Goal: Browse casually

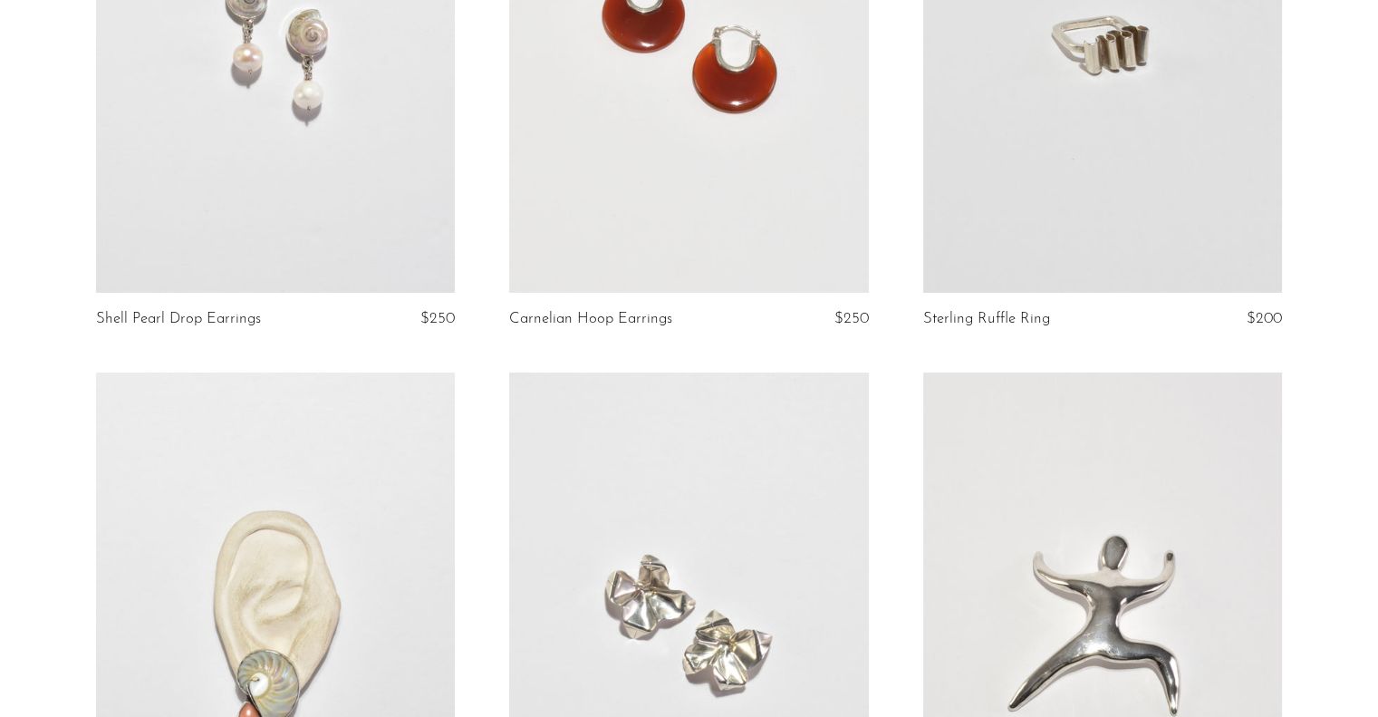
scroll to position [399, 0]
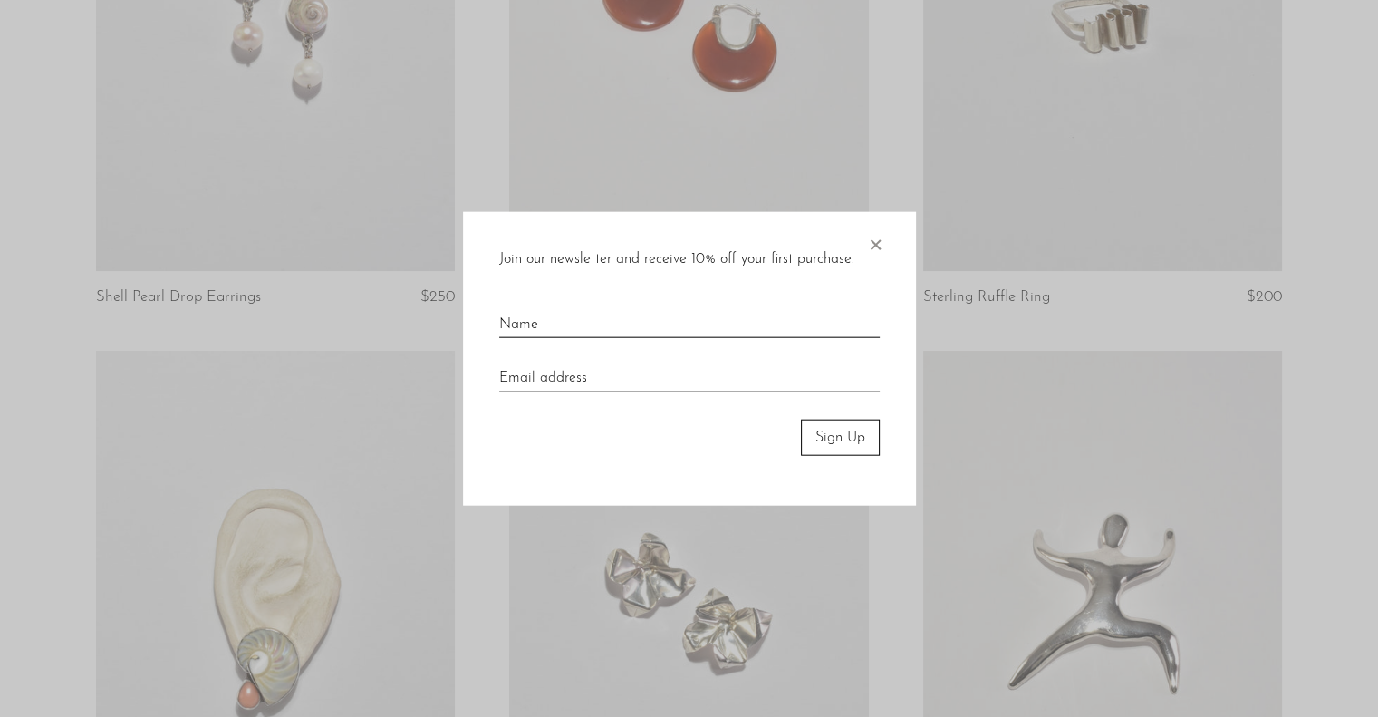
click at [881, 240] on span "×" at bounding box center [875, 240] width 18 height 58
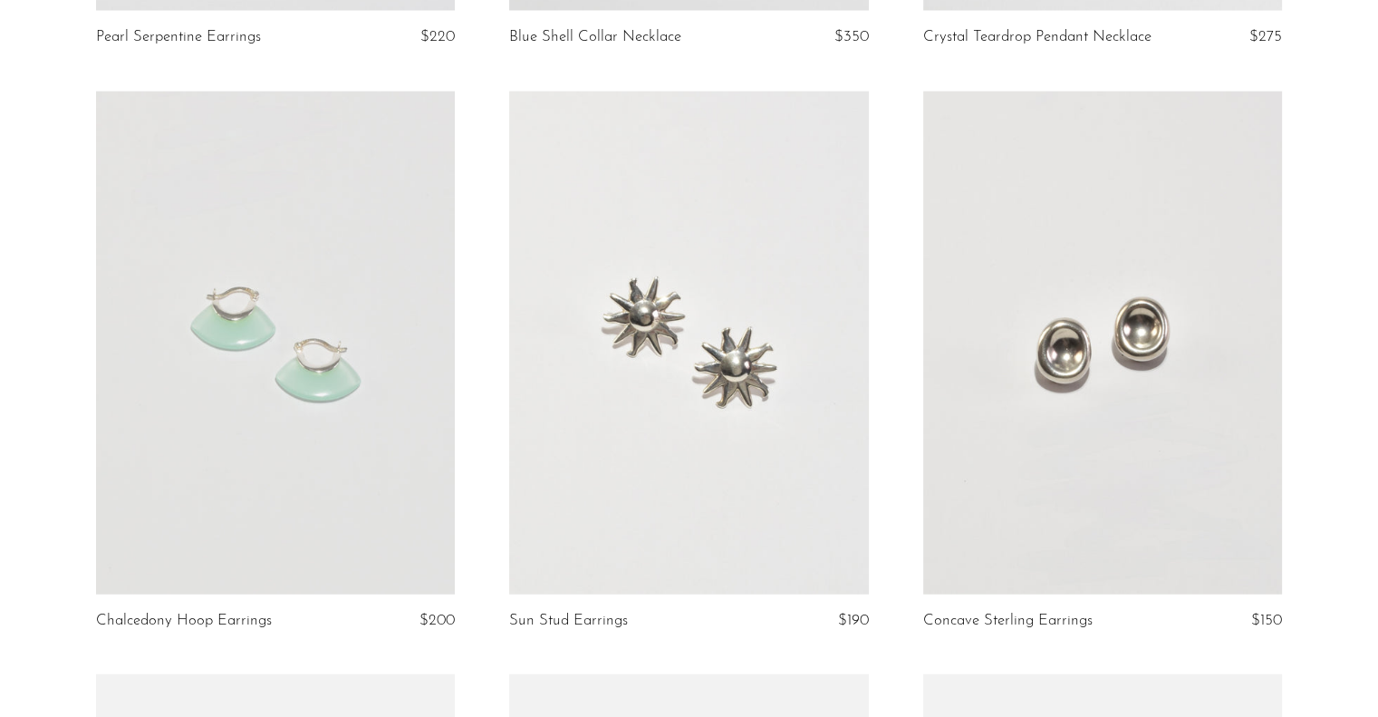
scroll to position [4241, 0]
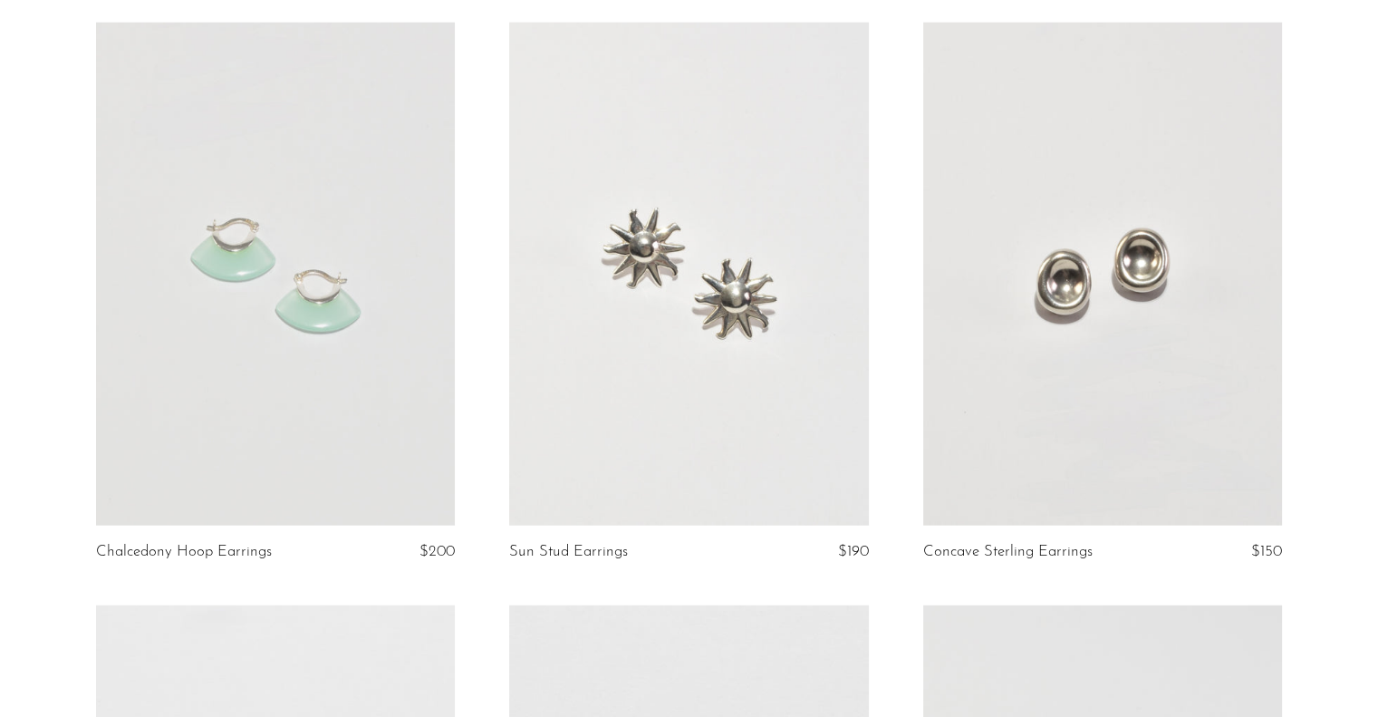
click at [384, 211] on link at bounding box center [275, 274] width 359 height 503
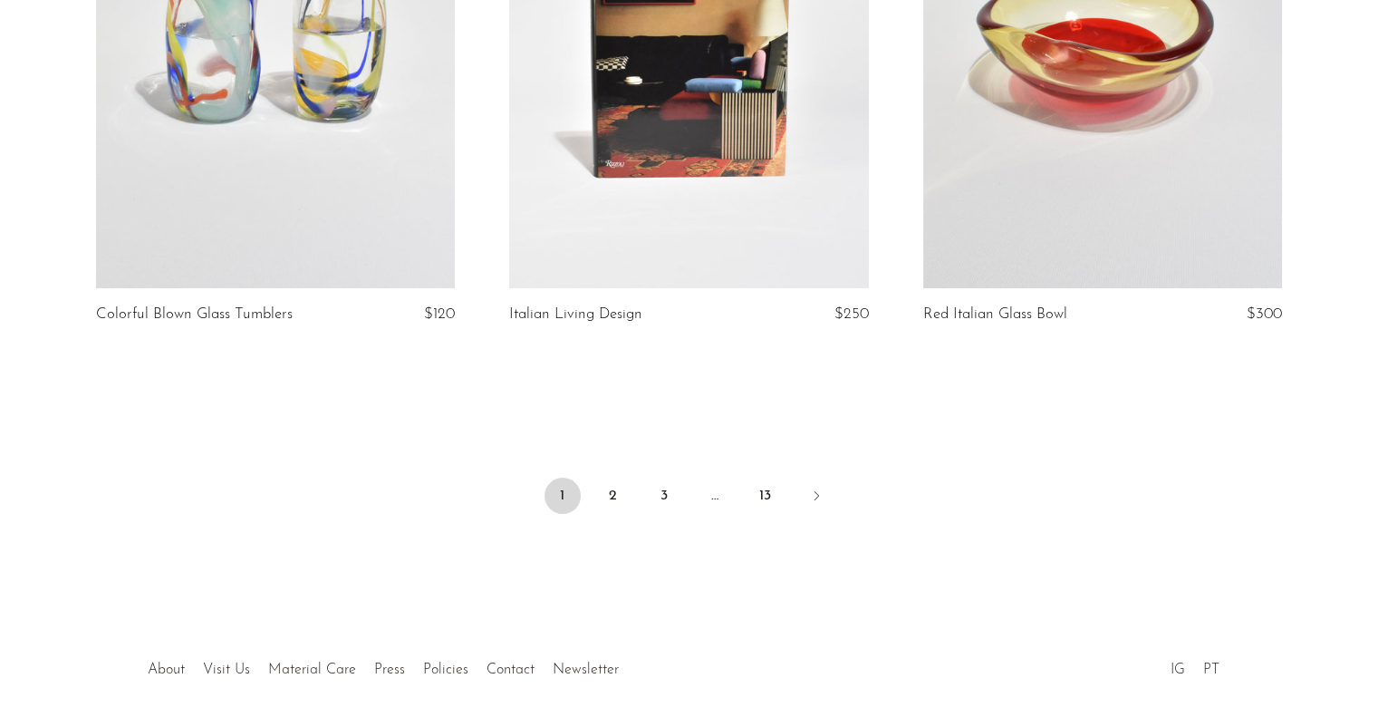
scroll to position [6824, 0]
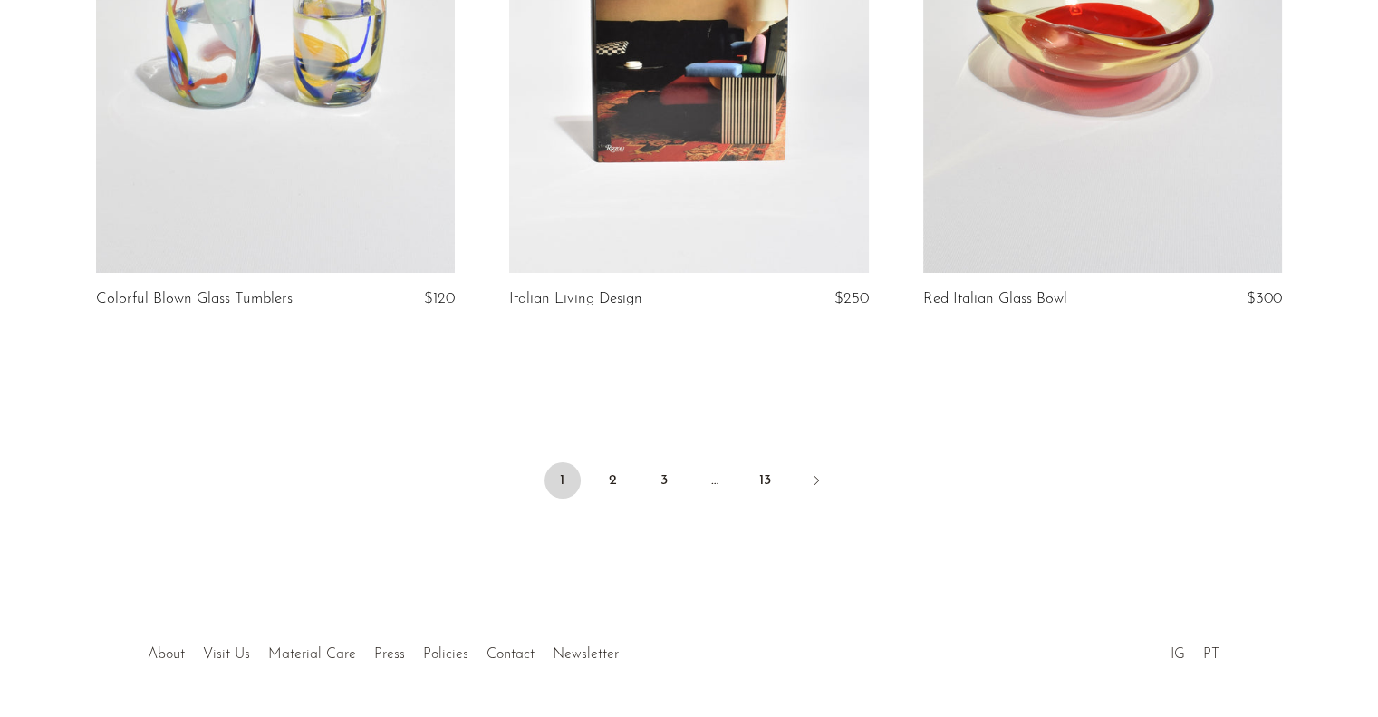
click at [613, 477] on link "2" at bounding box center [613, 480] width 36 height 36
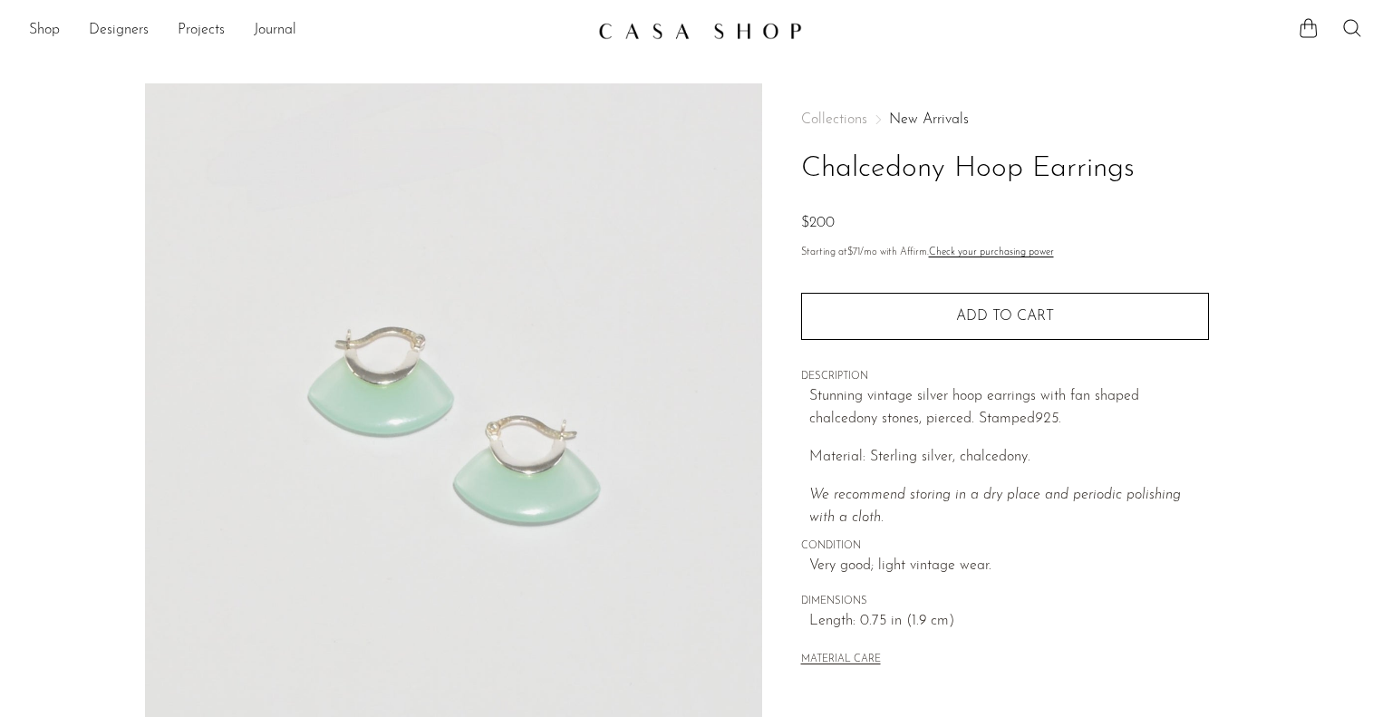
click at [1356, 495] on section "Chalcedony Hoop Earrings $200" at bounding box center [696, 510] width 1392 height 854
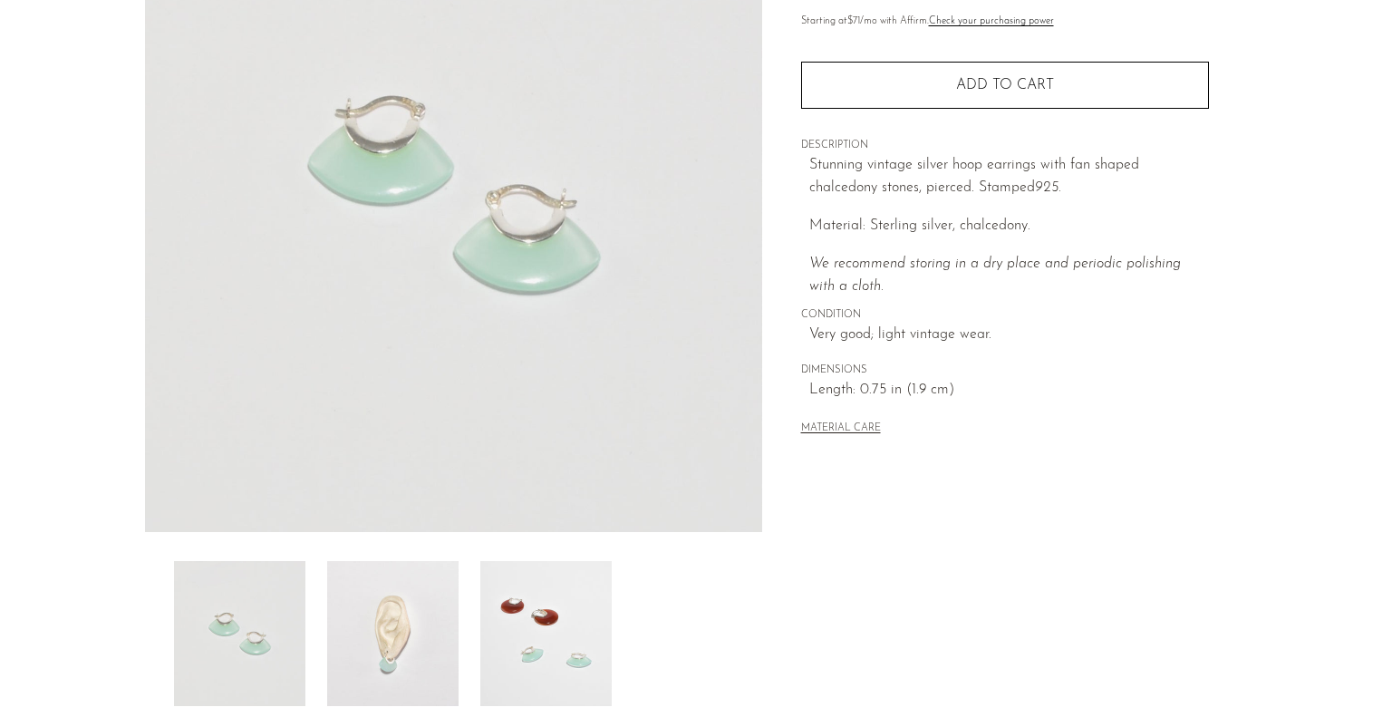
scroll to position [290, 0]
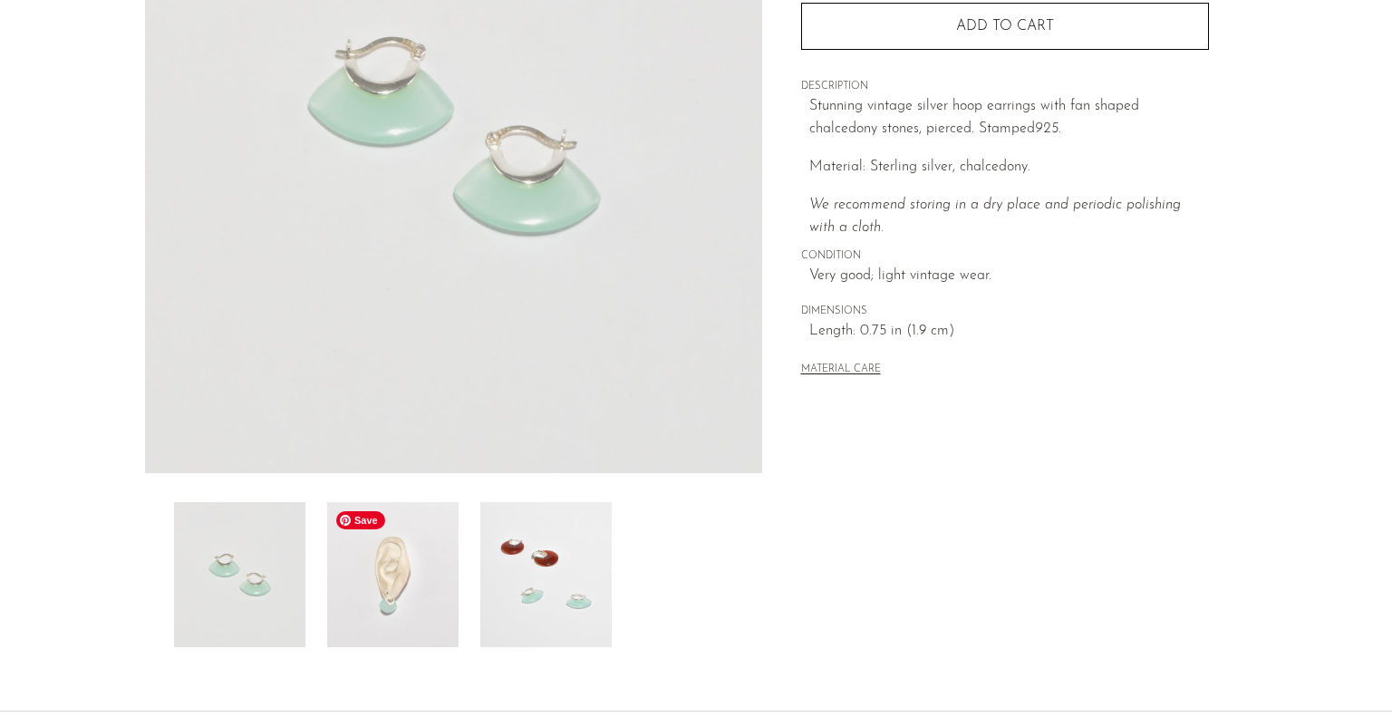
click at [428, 542] on img at bounding box center [392, 574] width 131 height 145
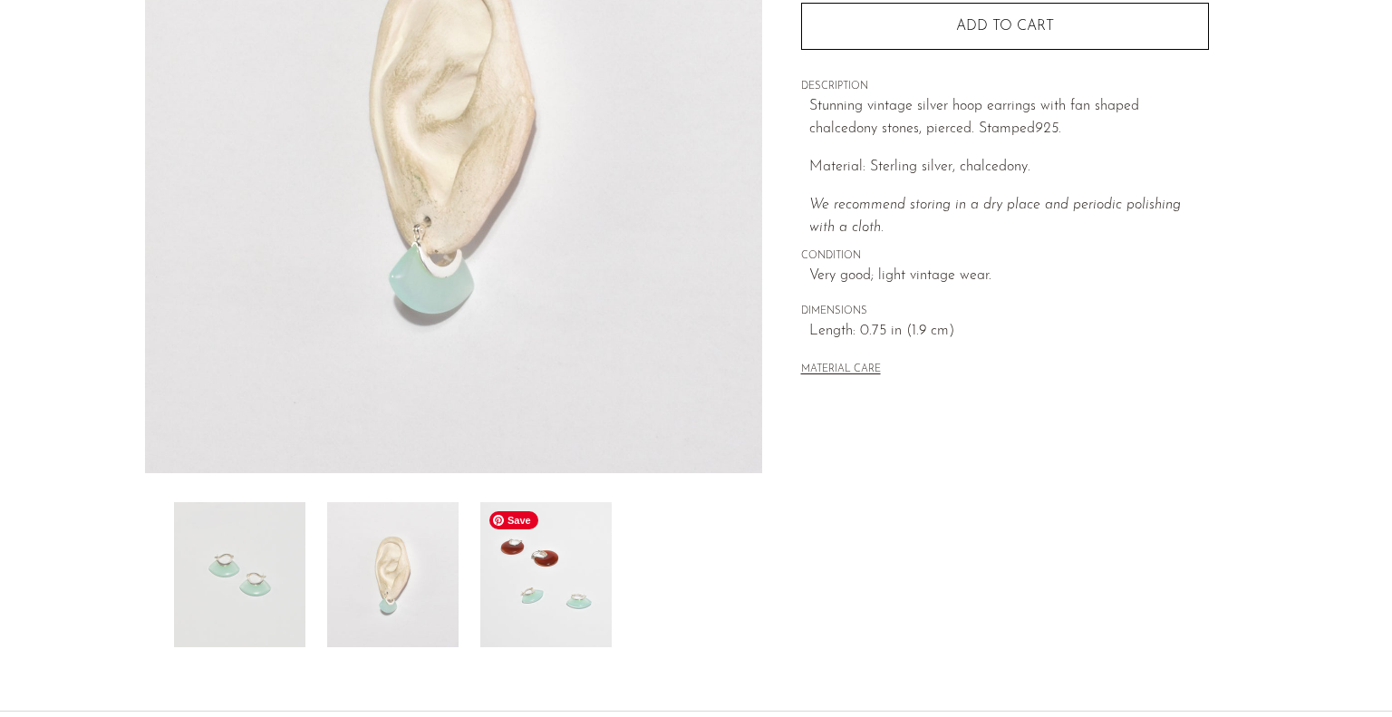
click at [569, 597] on img at bounding box center [545, 574] width 131 height 145
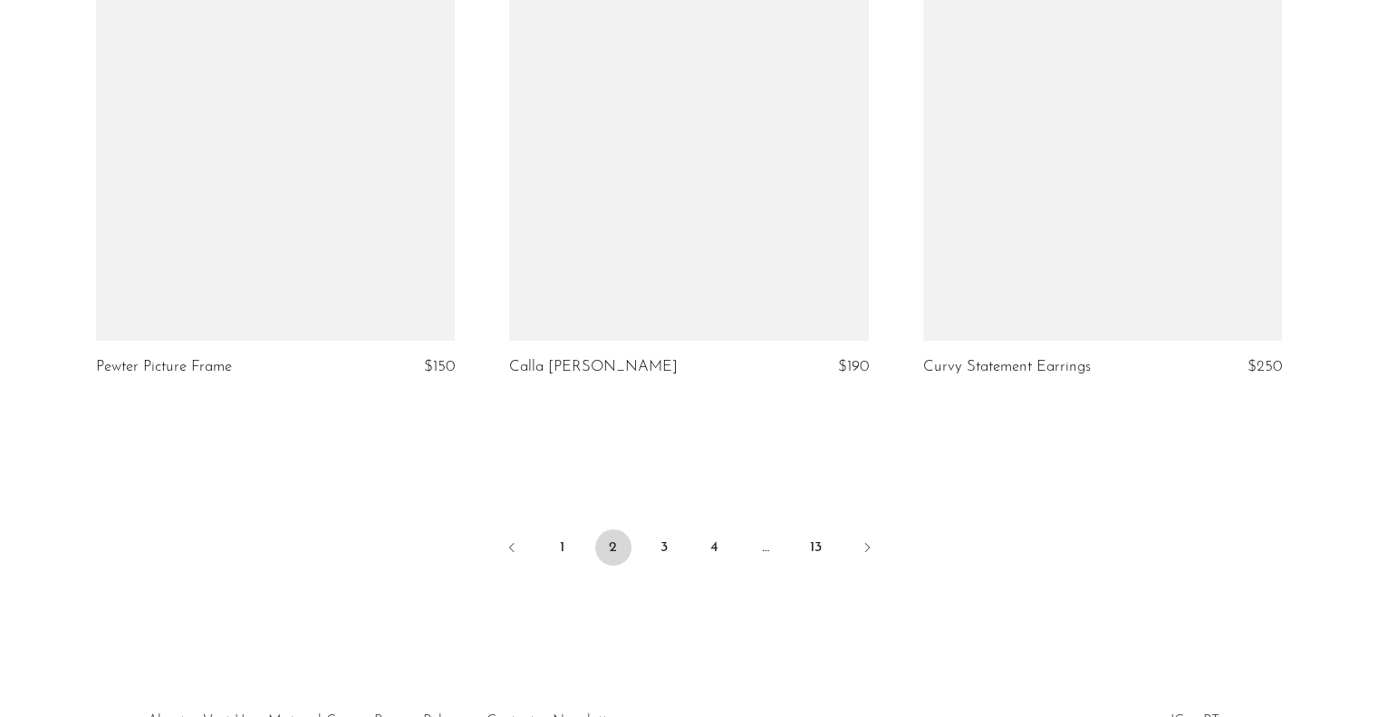
scroll to position [6778, 0]
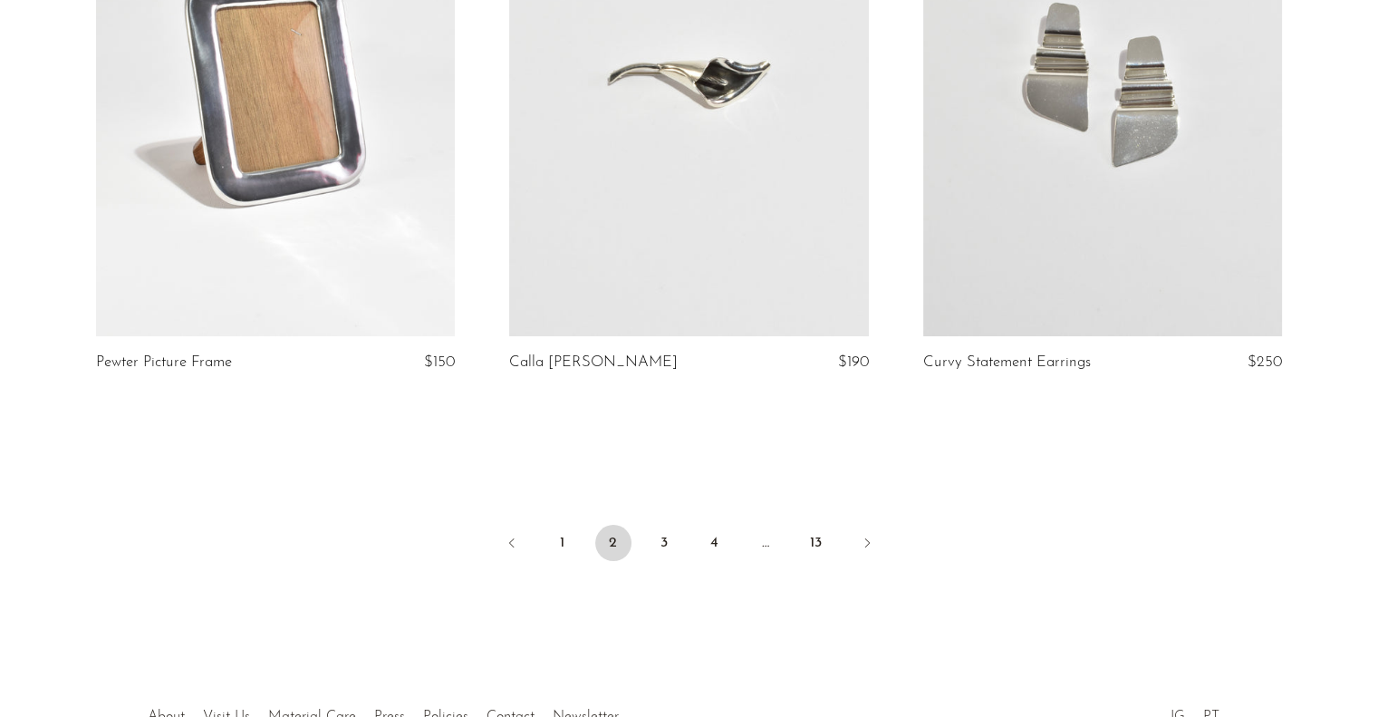
click at [661, 547] on link "3" at bounding box center [664, 543] width 36 height 36
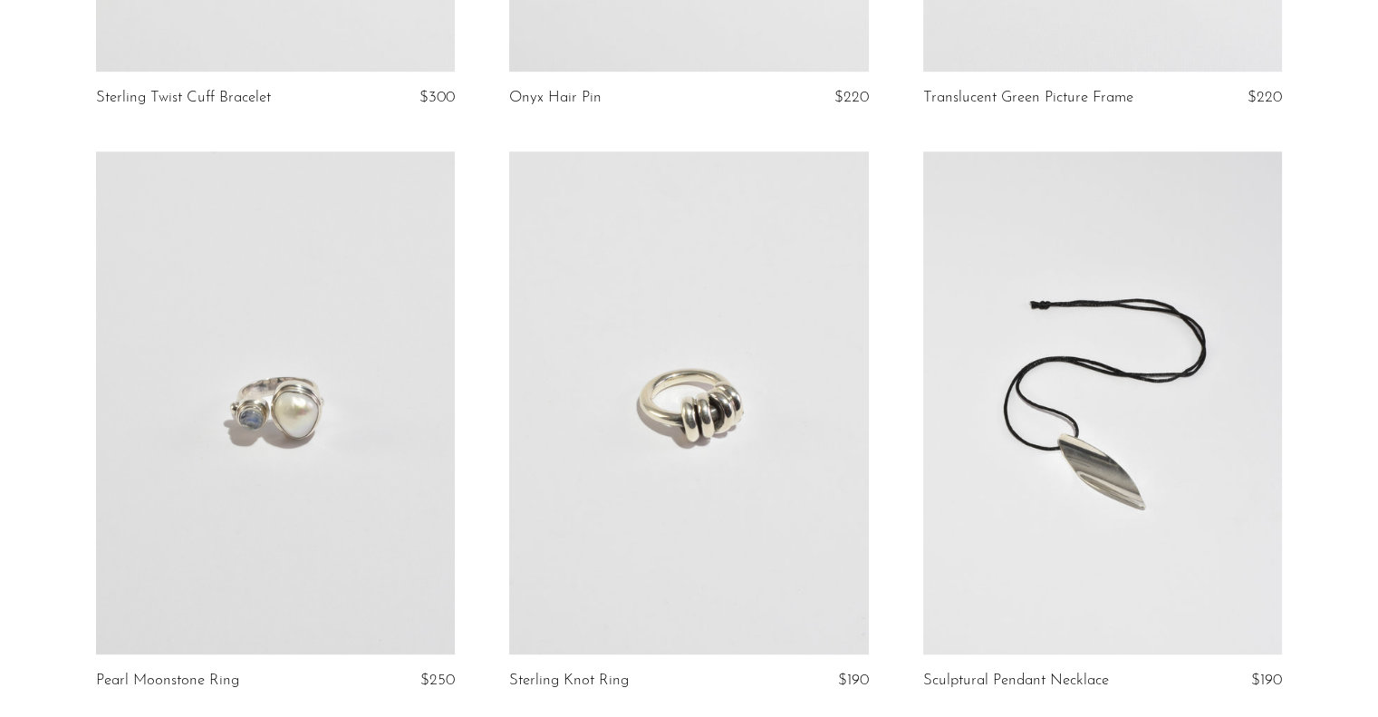
scroll to position [1812, 0]
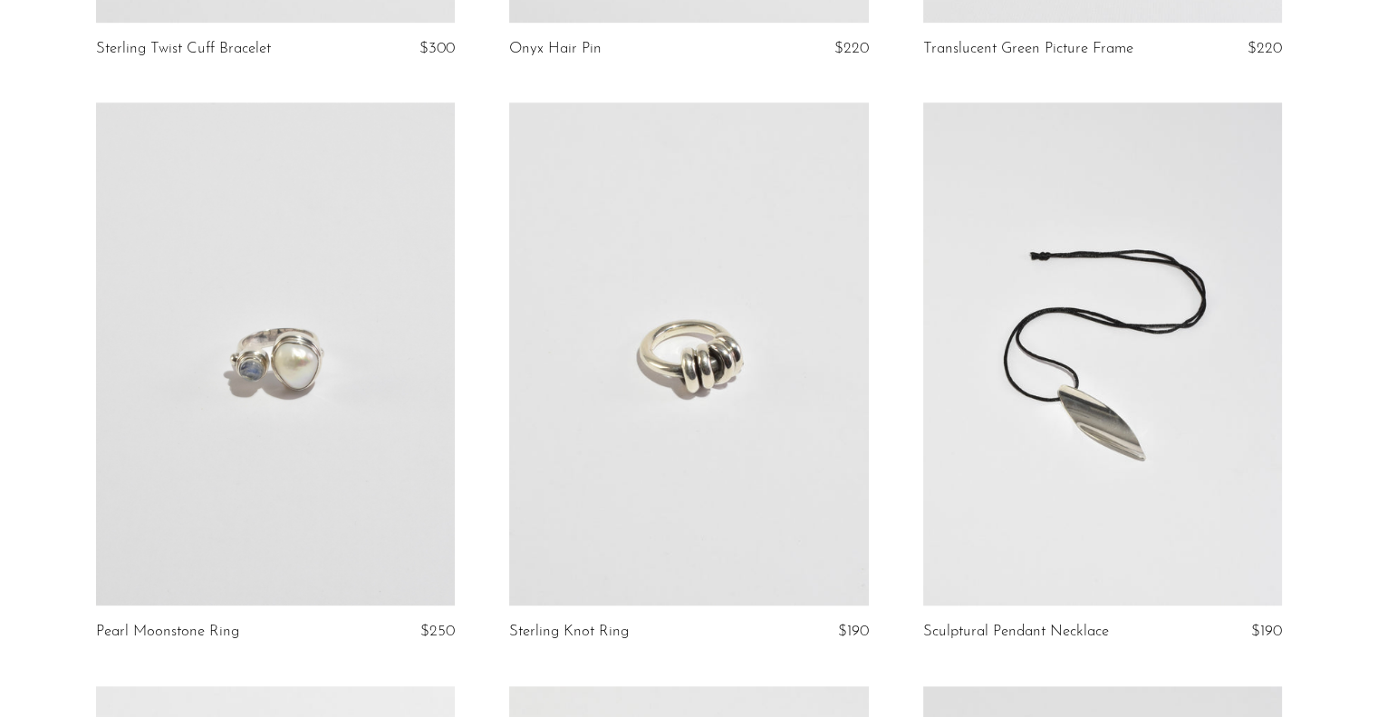
click at [299, 353] on link at bounding box center [275, 353] width 359 height 503
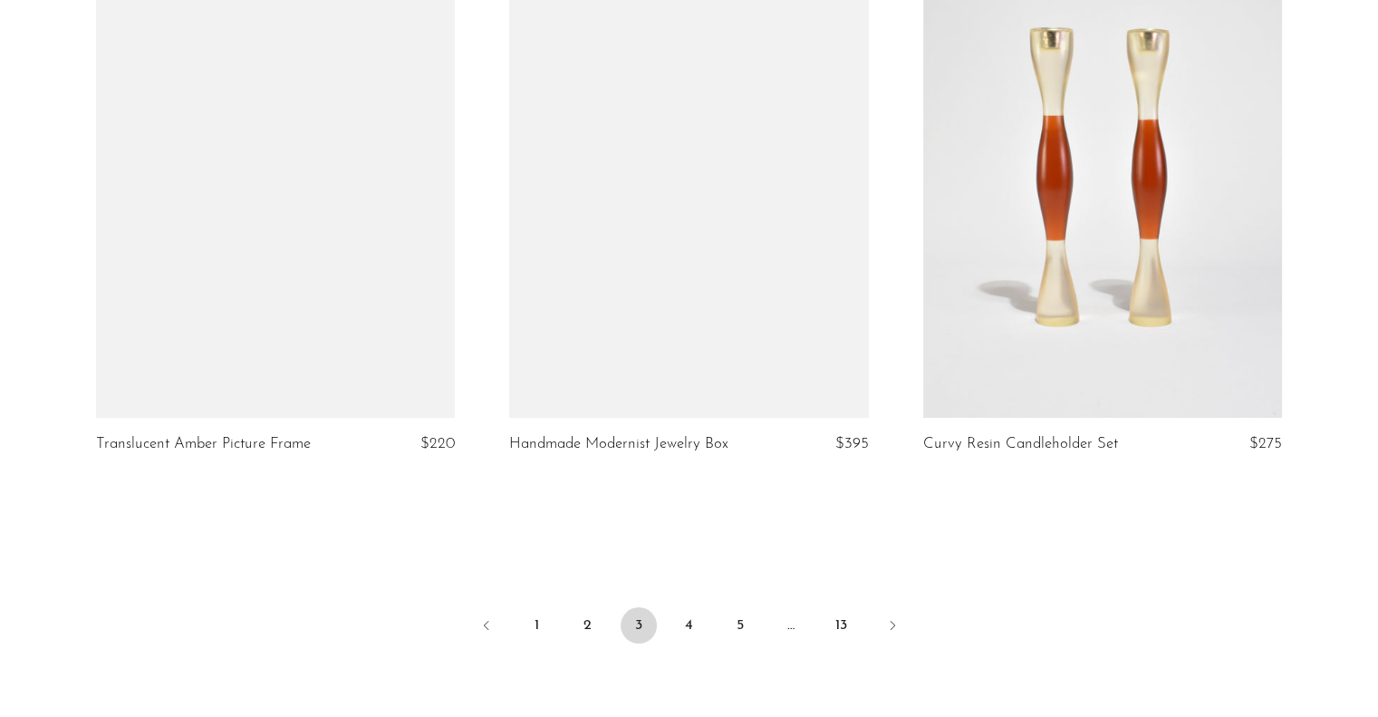
scroll to position [6881, 0]
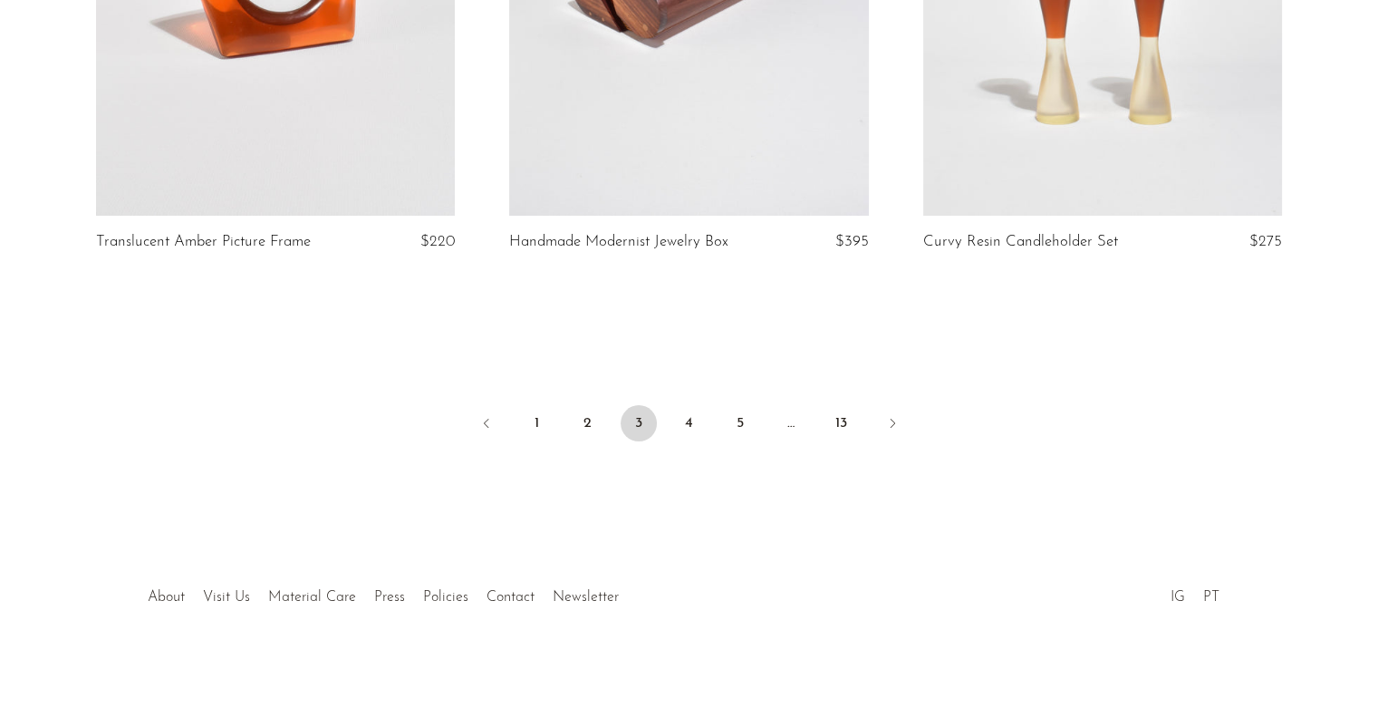
click at [692, 420] on link "4" at bounding box center [689, 423] width 36 height 36
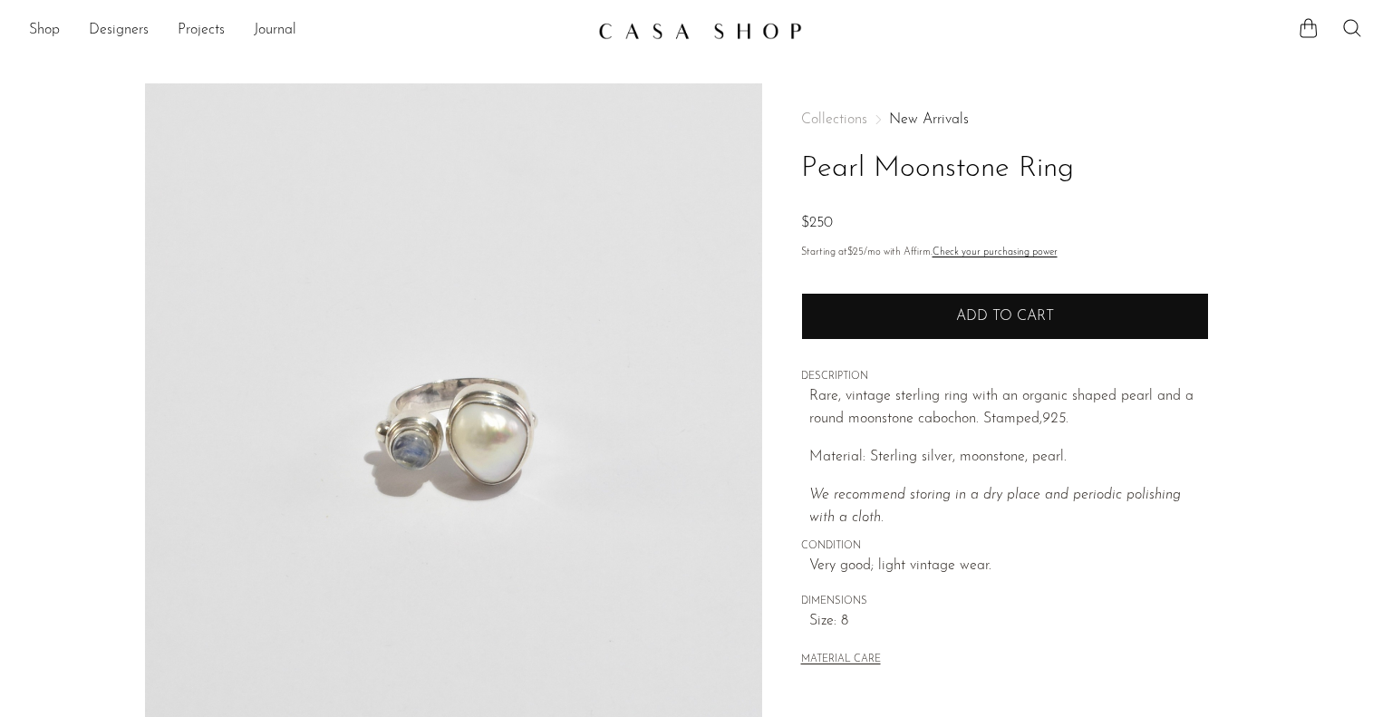
click at [1098, 321] on button "Add to cart" at bounding box center [1005, 316] width 408 height 47
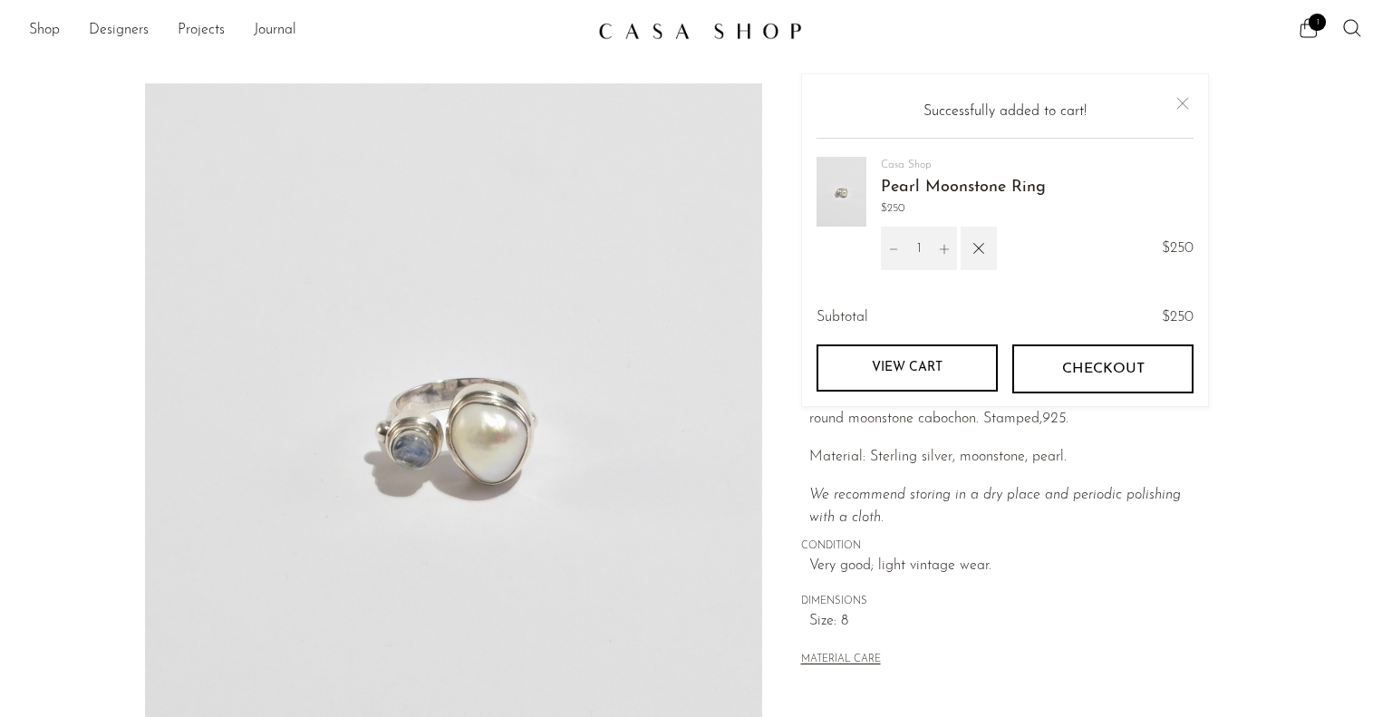
click at [1149, 655] on div "MATERIAL CARE" at bounding box center [1005, 651] width 408 height 37
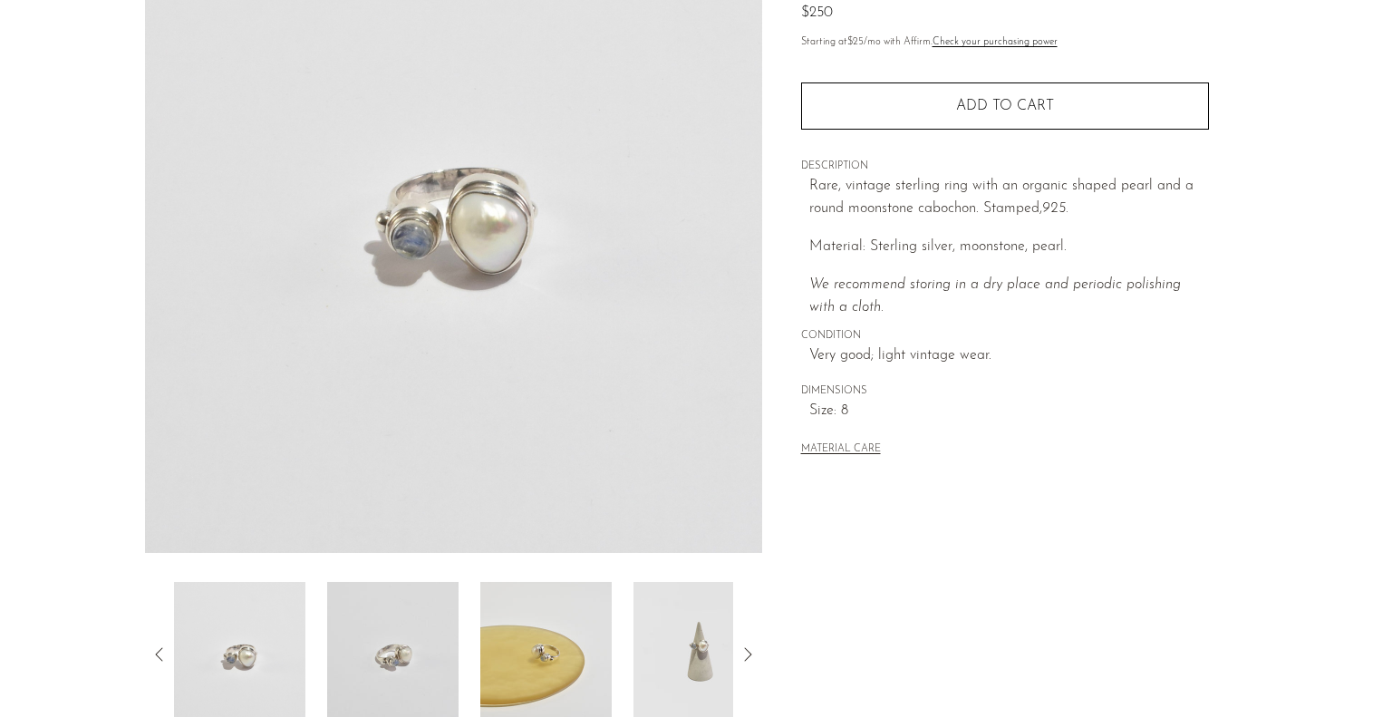
scroll to position [254, 0]
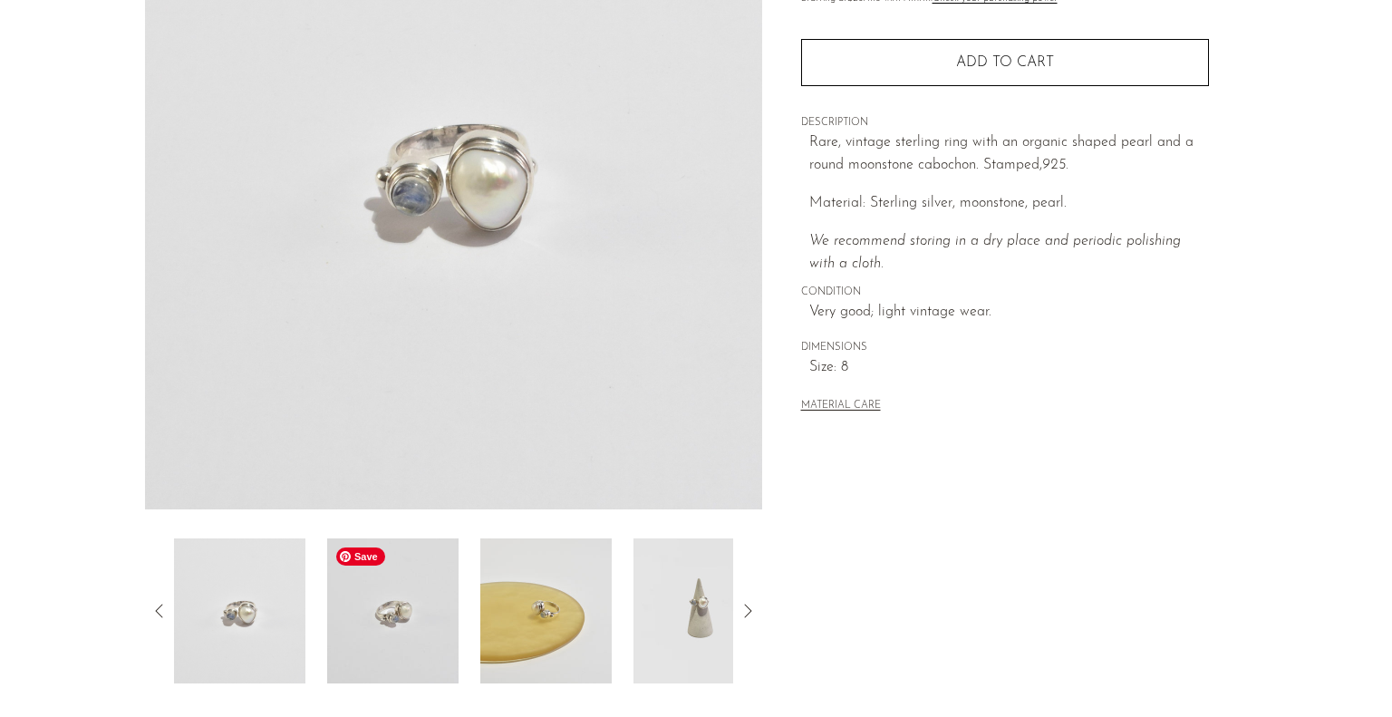
click at [369, 619] on img at bounding box center [392, 610] width 131 height 145
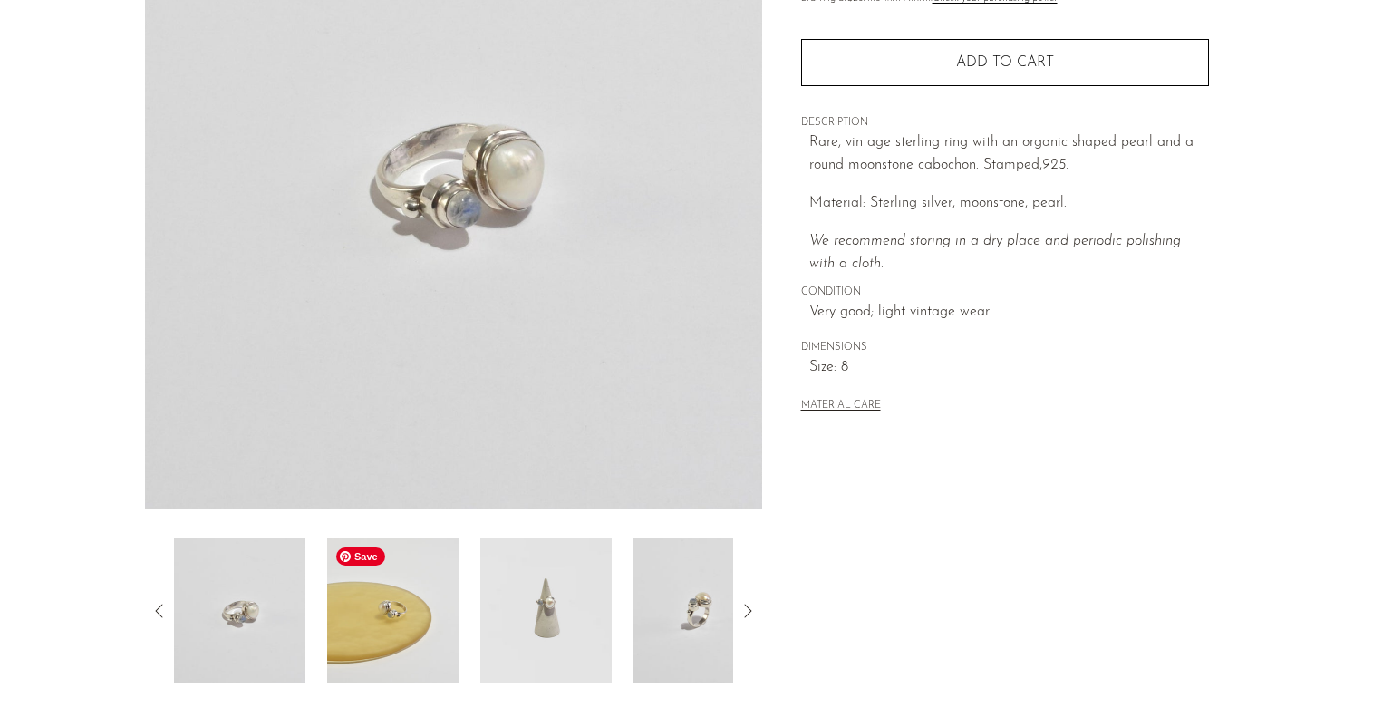
click at [369, 619] on img at bounding box center [392, 610] width 131 height 145
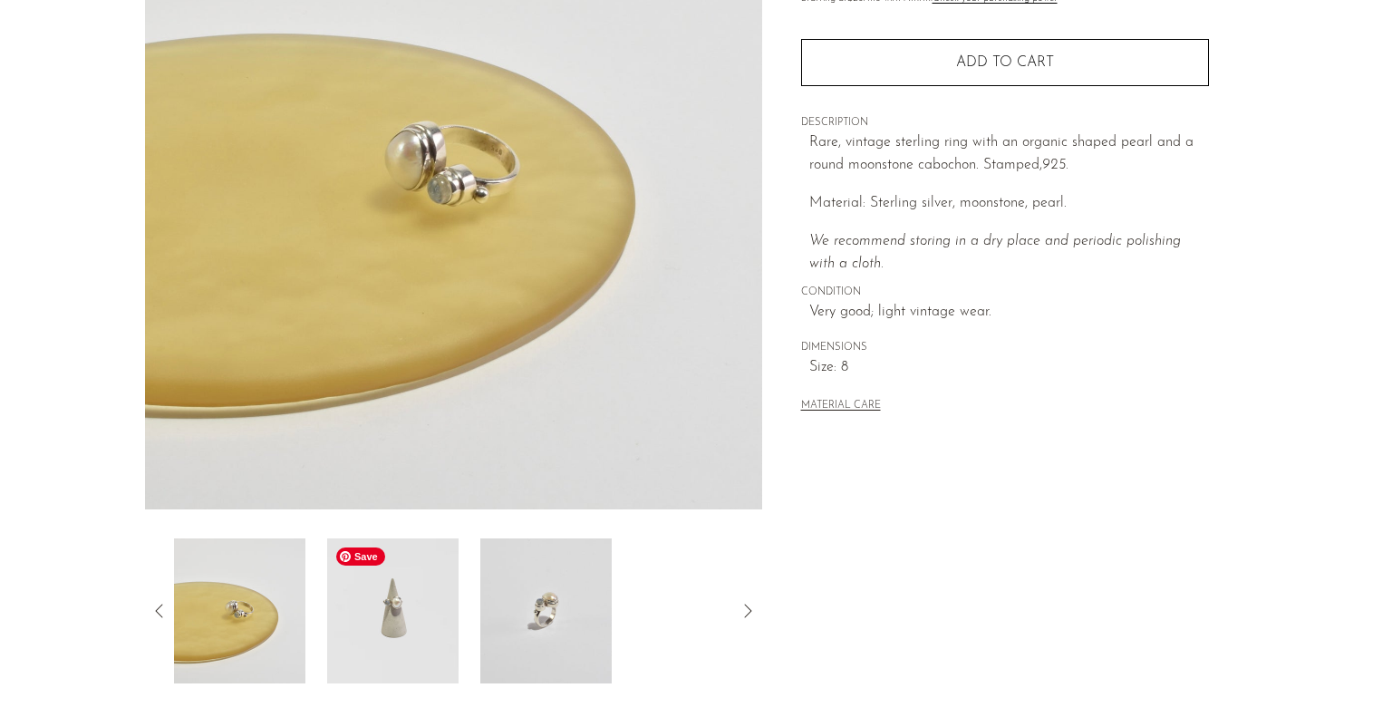
click at [411, 621] on img at bounding box center [392, 610] width 131 height 145
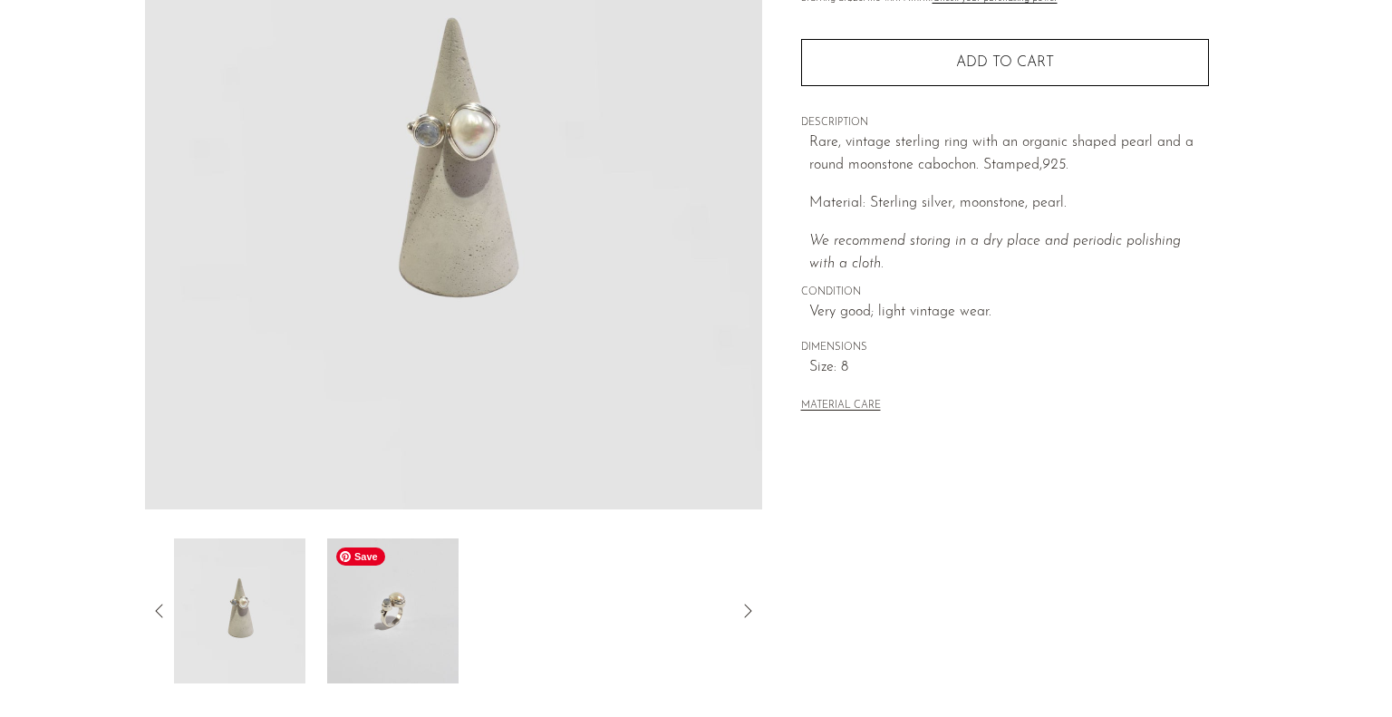
click at [444, 639] on img at bounding box center [392, 610] width 131 height 145
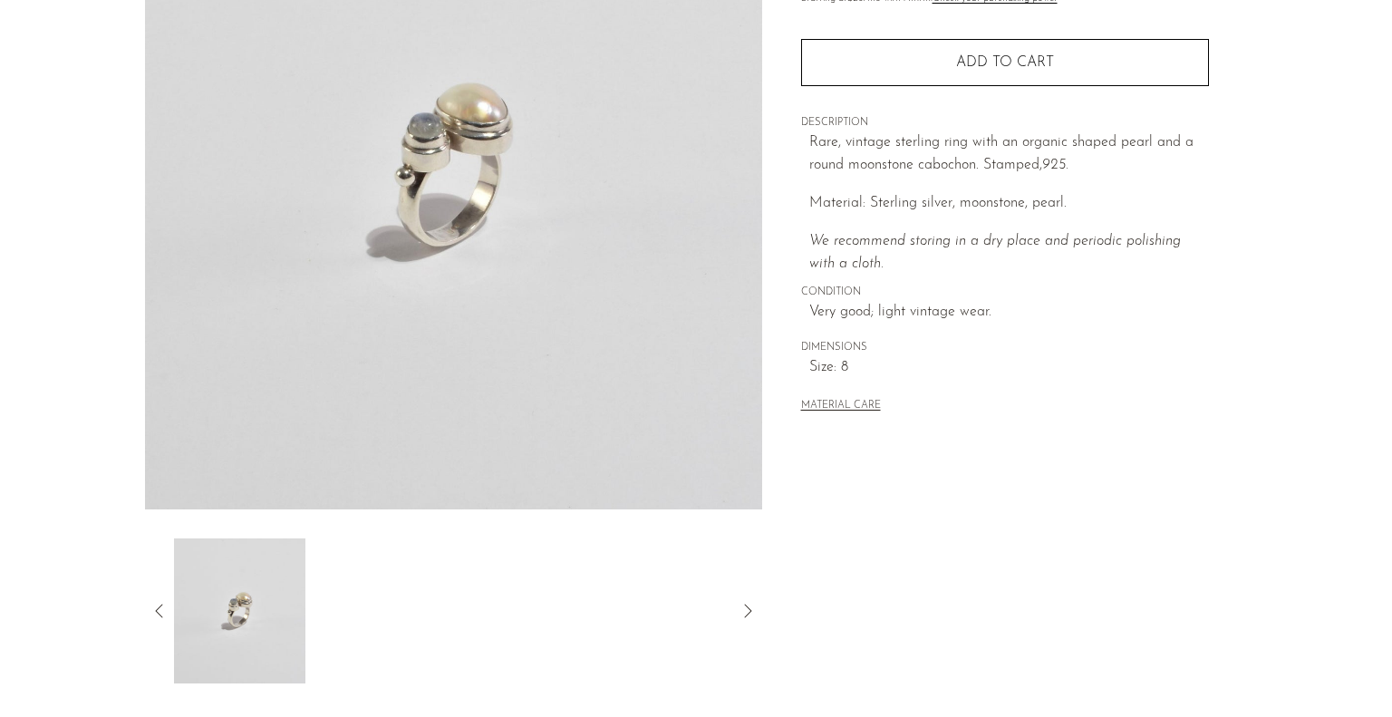
click at [746, 613] on icon at bounding box center [748, 611] width 22 height 22
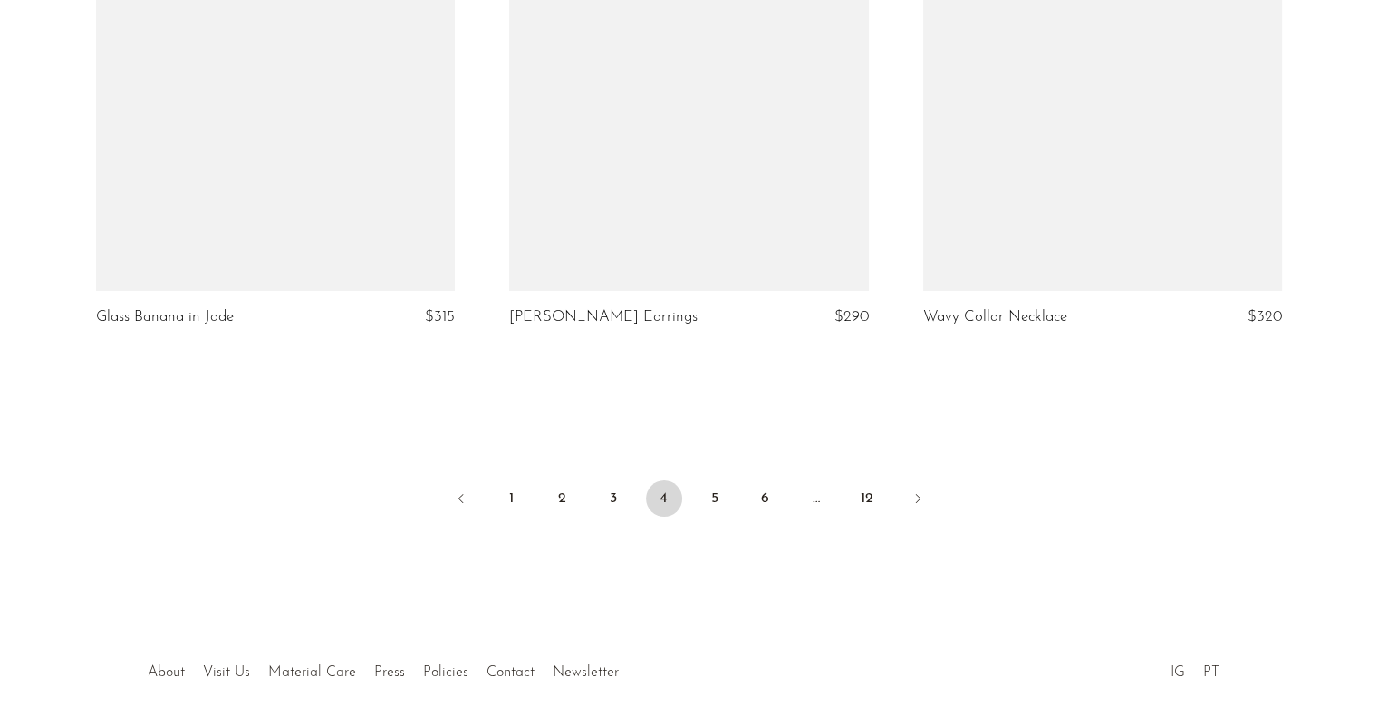
scroll to position [6881, 0]
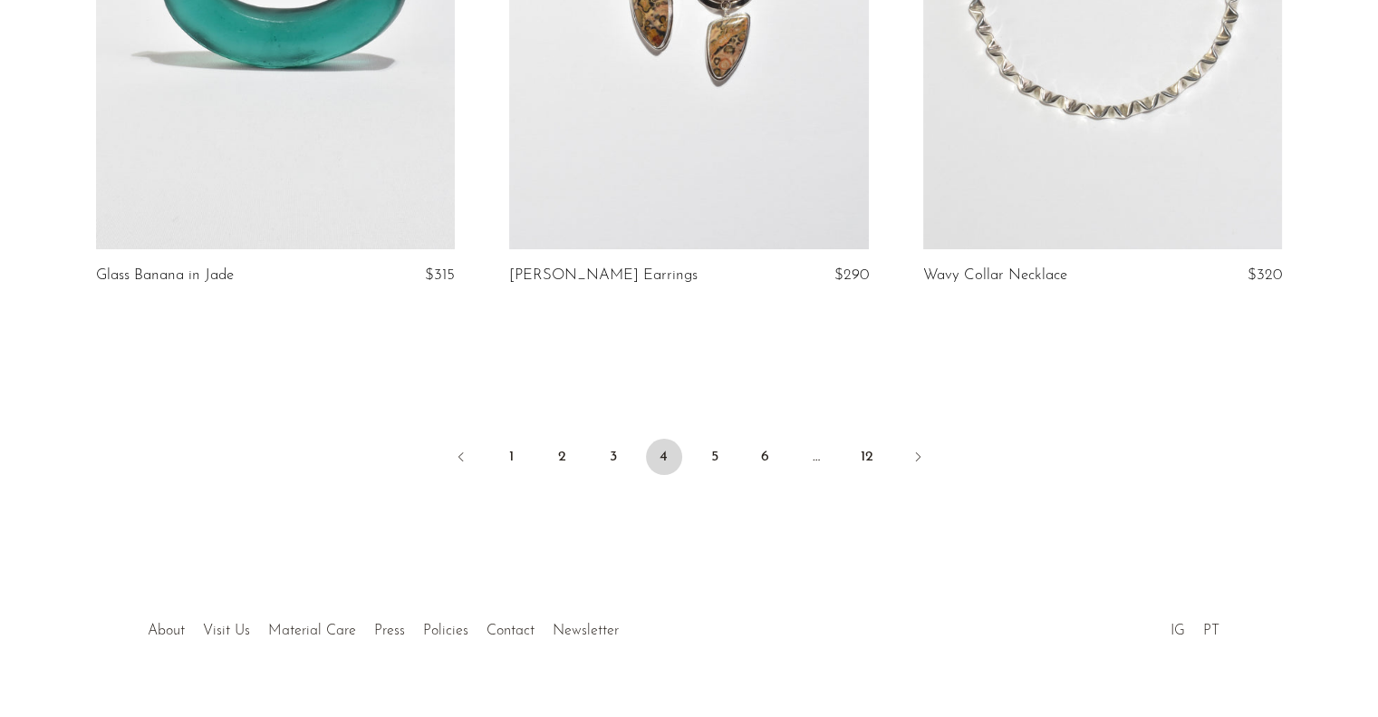
click at [709, 439] on link "5" at bounding box center [715, 457] width 36 height 36
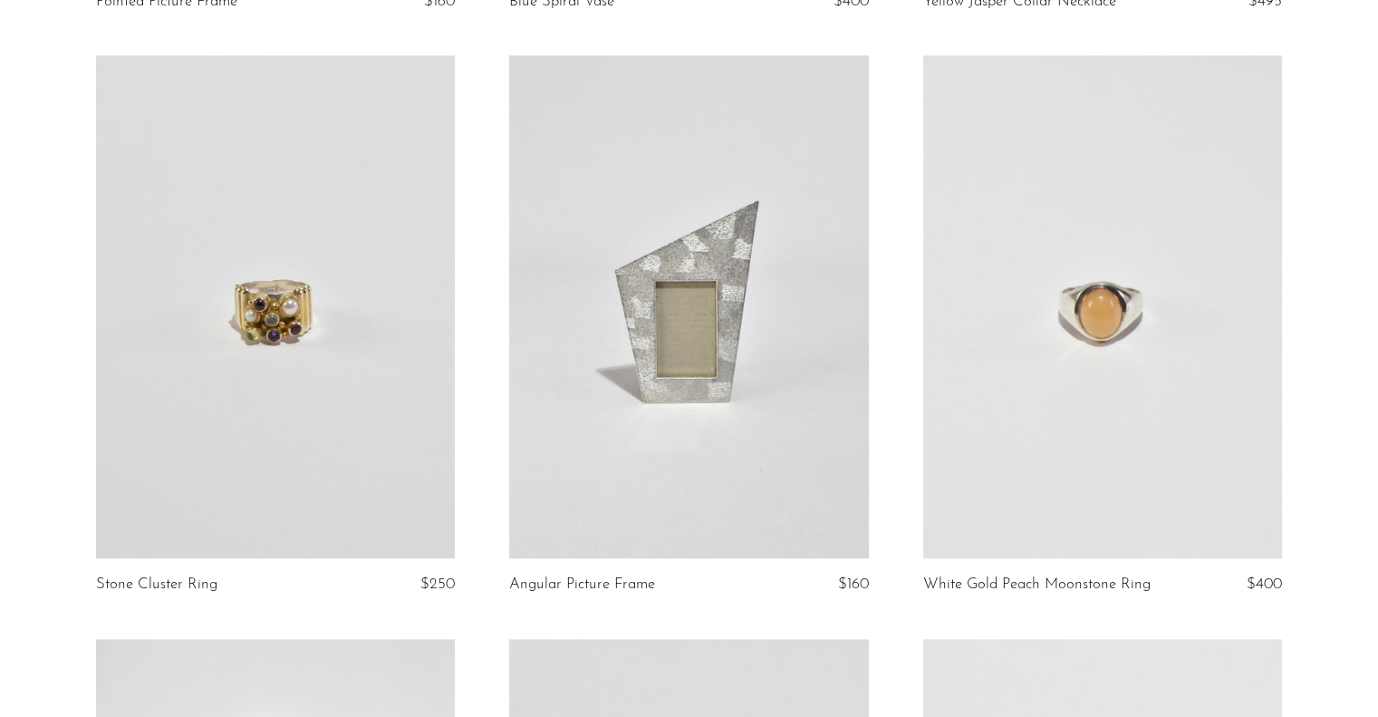
scroll to position [1873, 0]
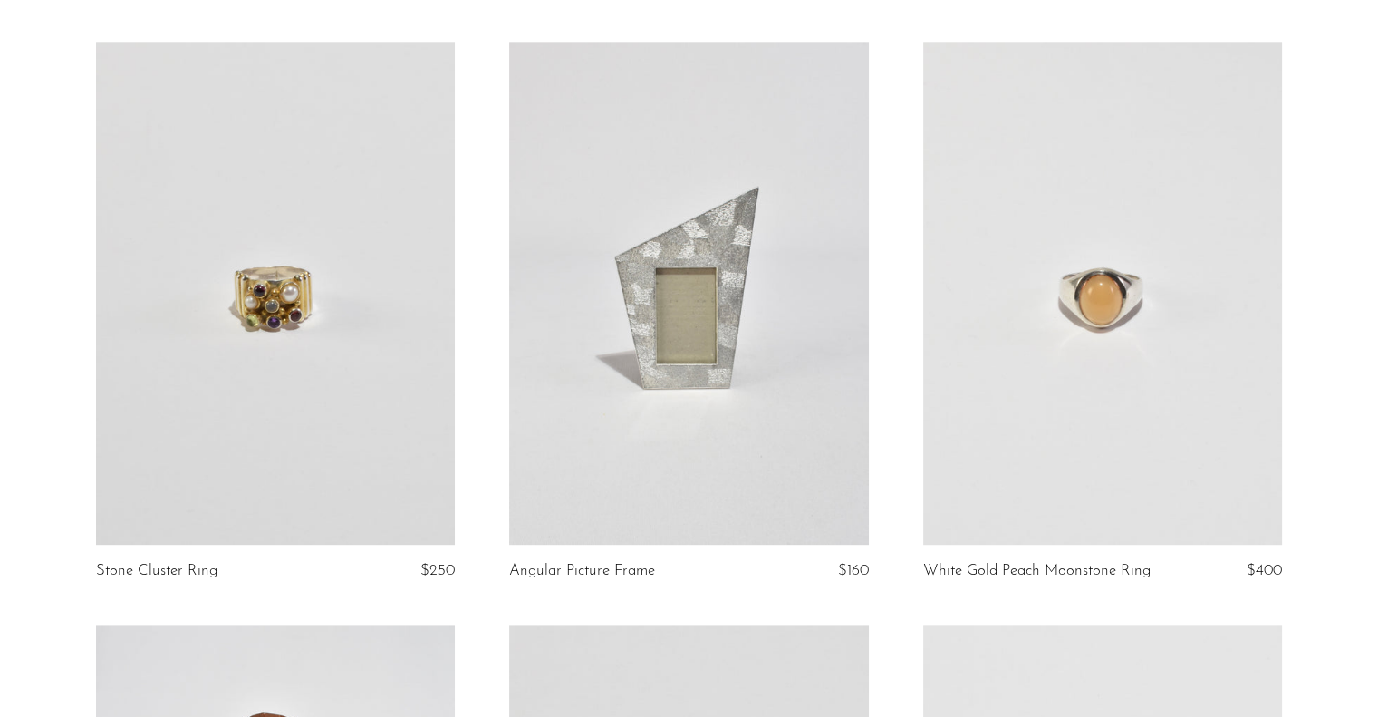
click at [299, 281] on link at bounding box center [275, 293] width 359 height 503
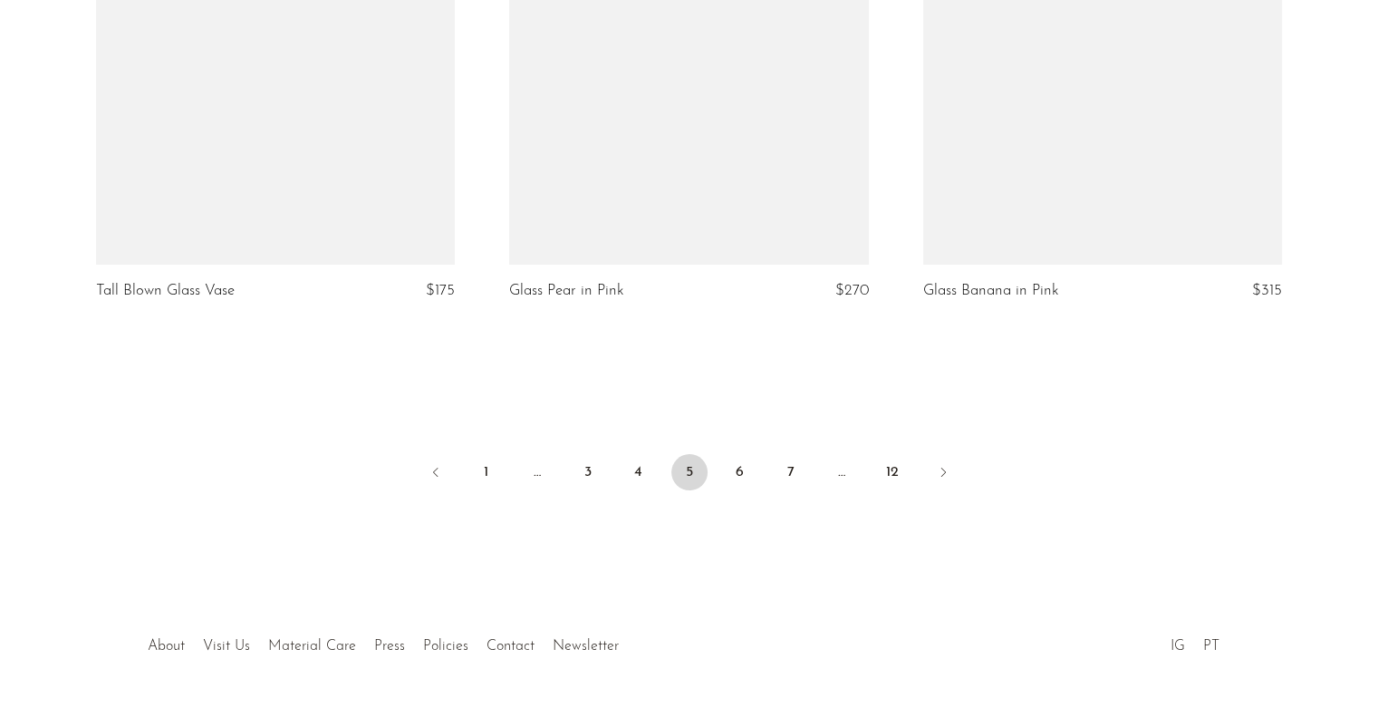
scroll to position [6881, 0]
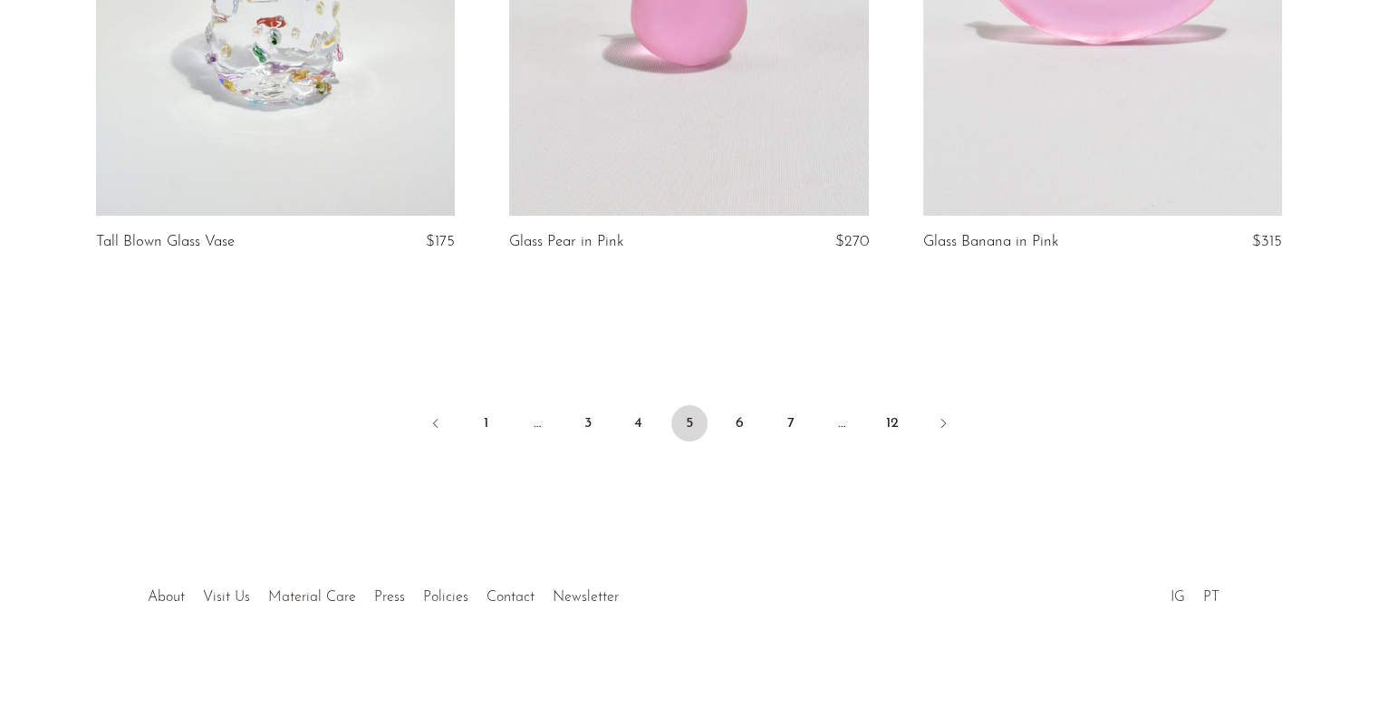
click at [944, 423] on icon "Next" at bounding box center [943, 423] width 14 height 14
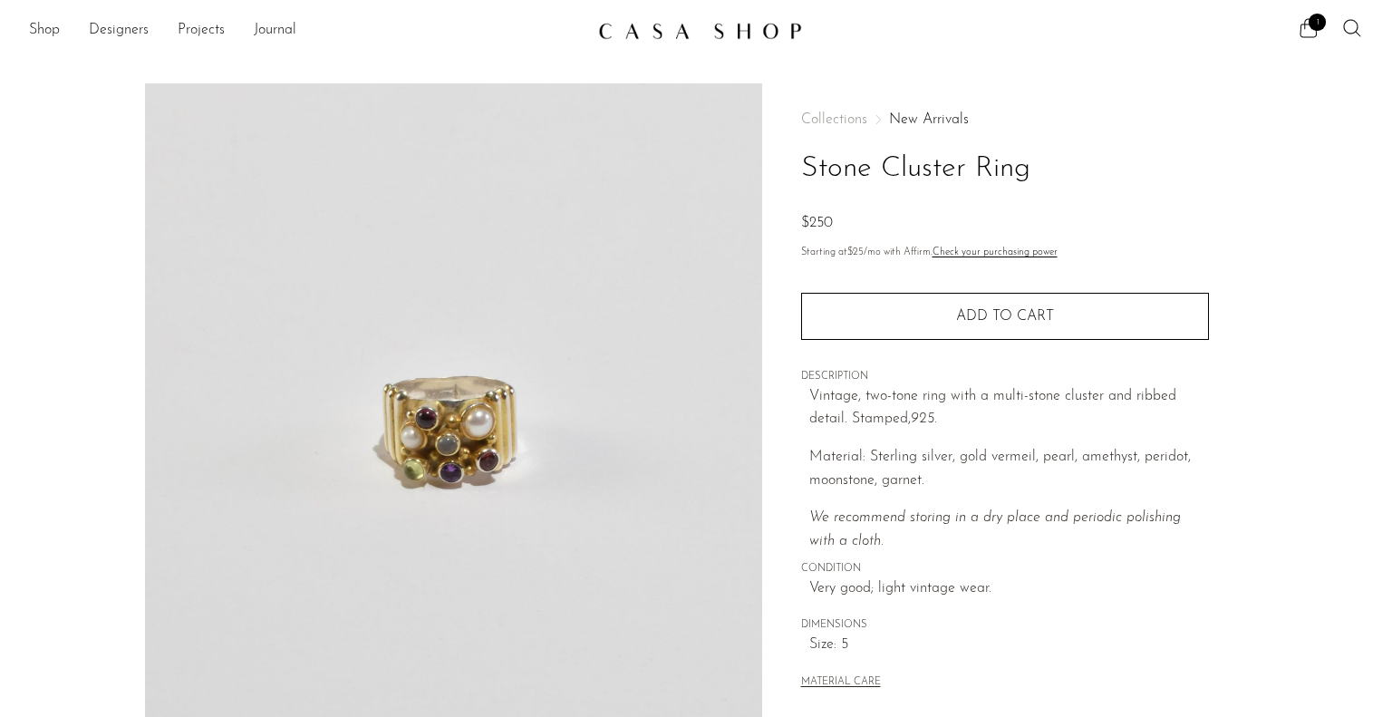
click at [1344, 492] on section "Stone Cluster Ring $250" at bounding box center [696, 510] width 1392 height 854
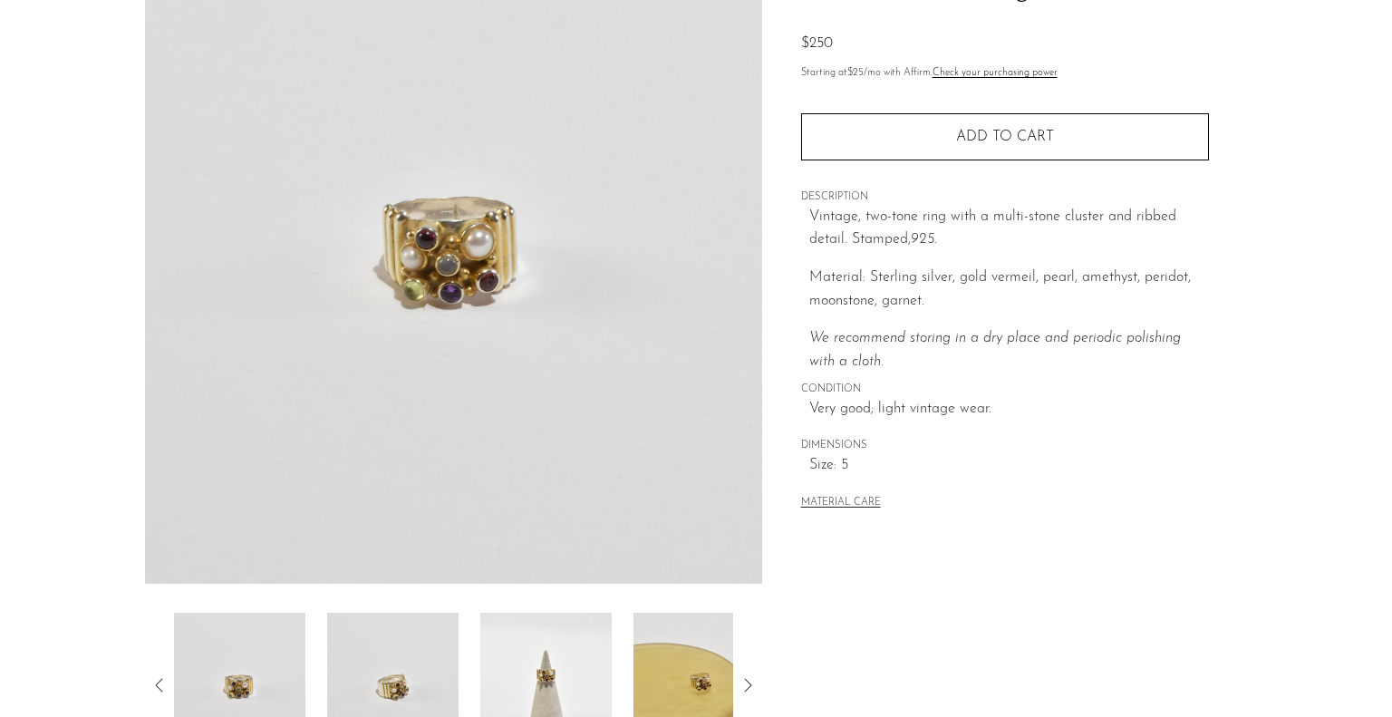
scroll to position [181, 0]
click at [341, 695] on img at bounding box center [392, 683] width 131 height 145
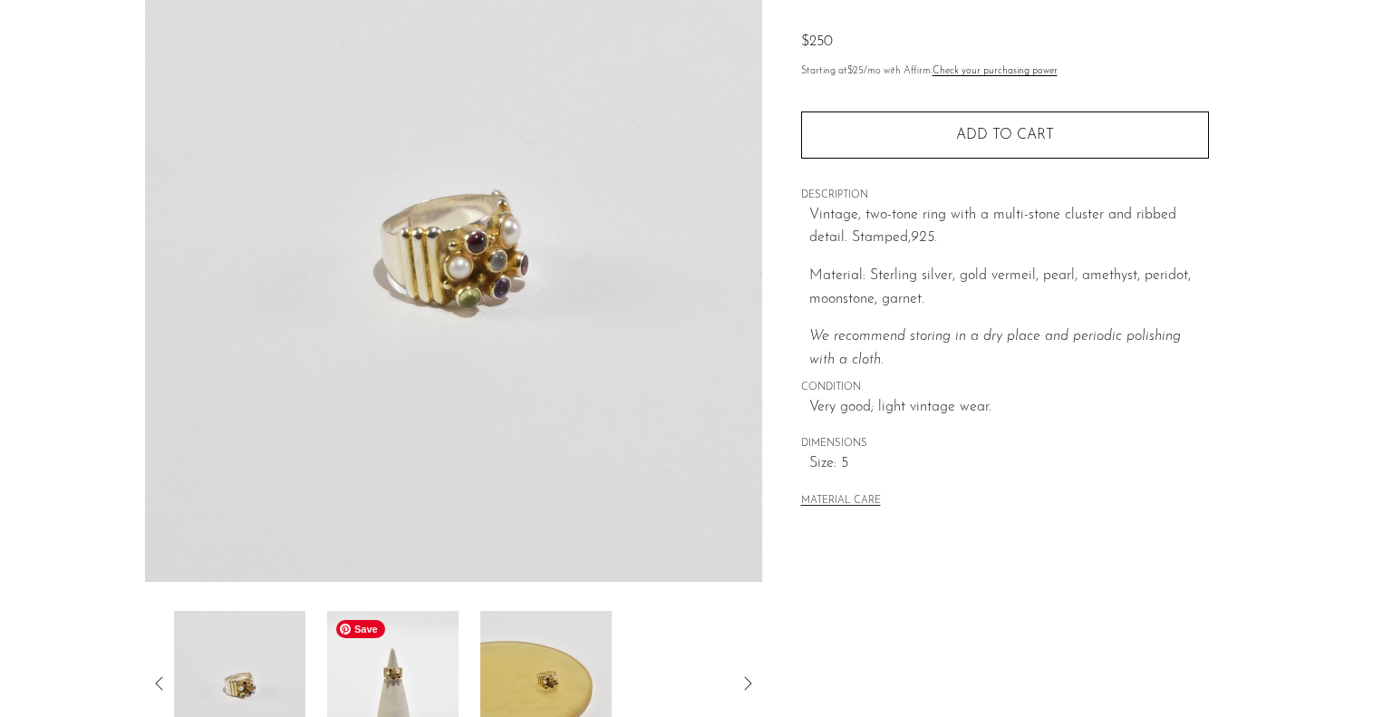
click at [410, 682] on img at bounding box center [392, 683] width 131 height 145
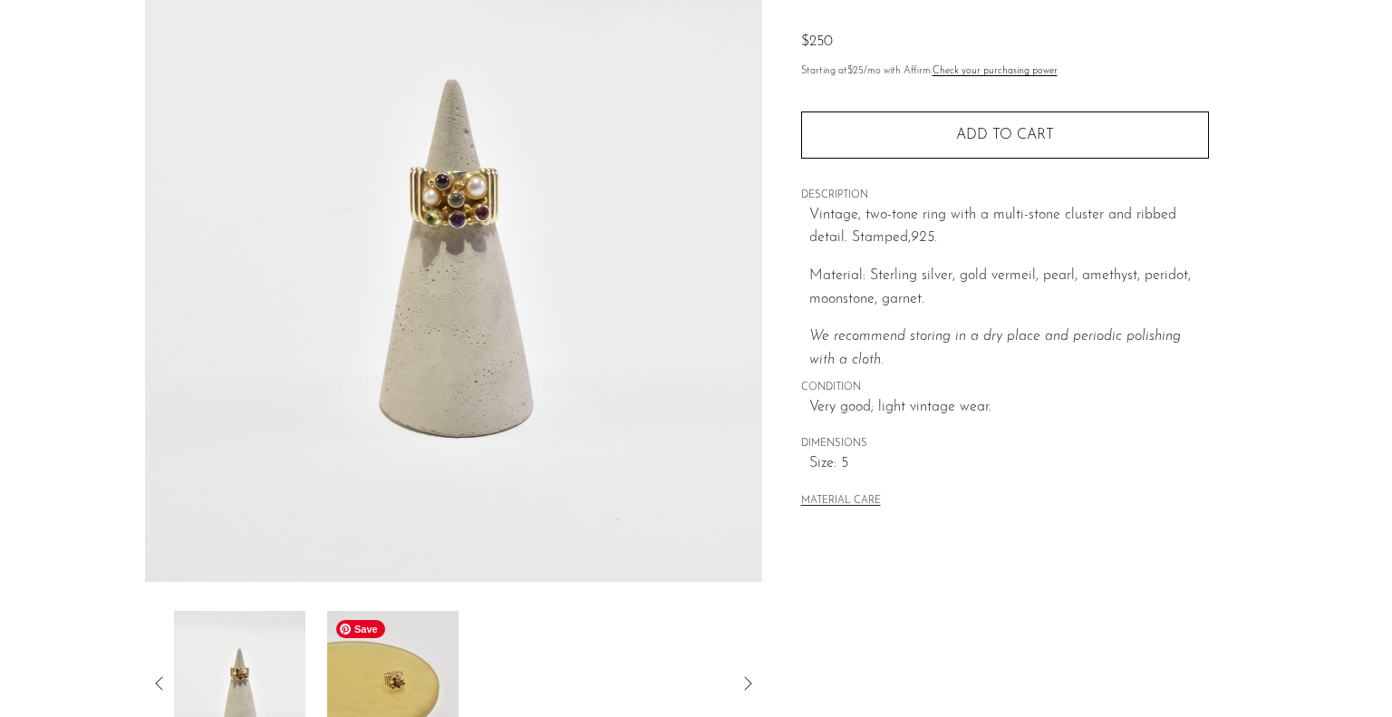
click at [410, 646] on img at bounding box center [392, 683] width 131 height 145
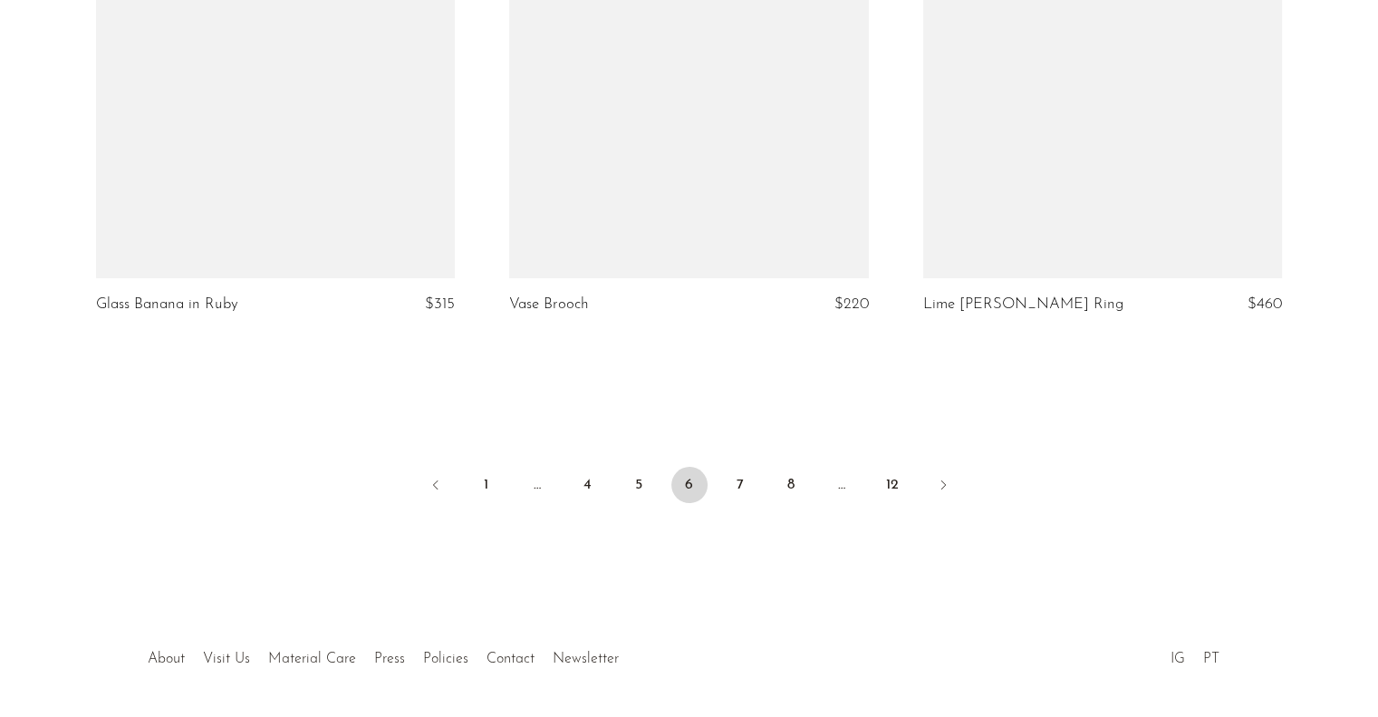
scroll to position [6865, 0]
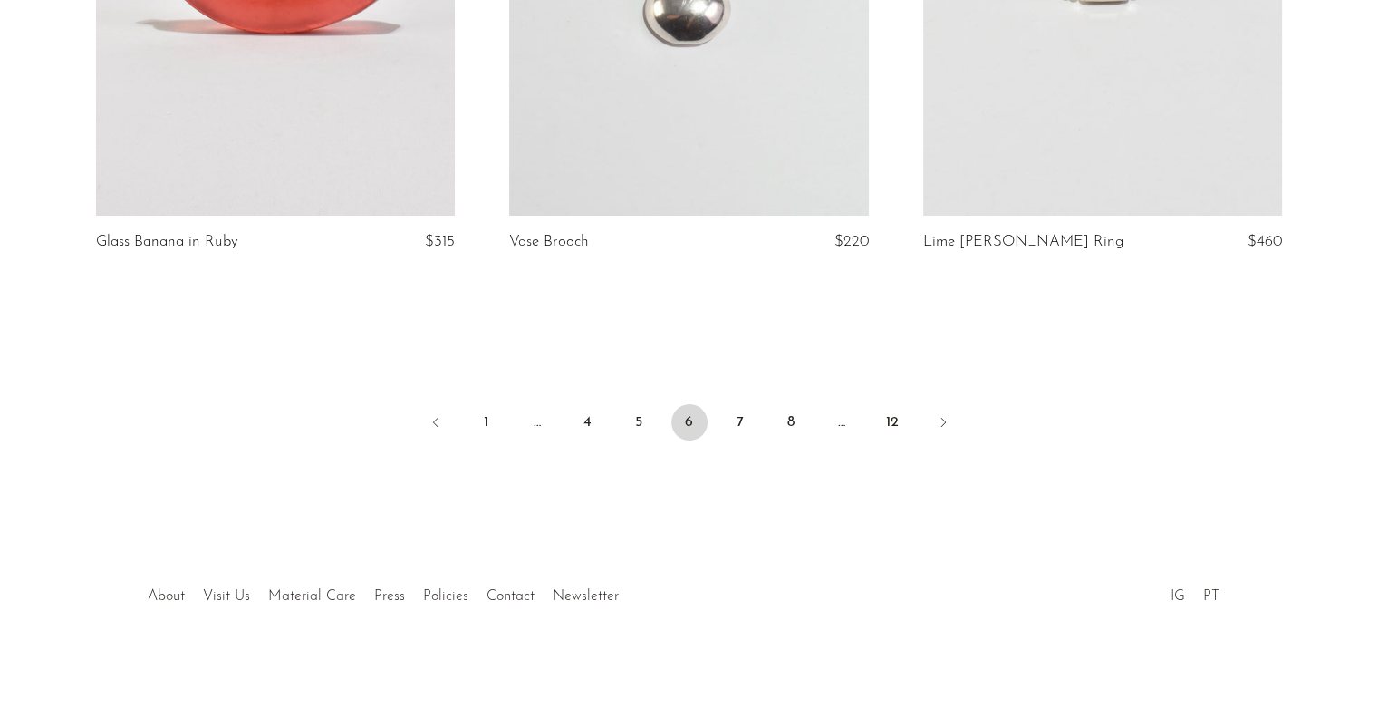
drag, startPoint x: 0, startPoint y: 0, endPoint x: 944, endPoint y: 423, distance: 1034.6
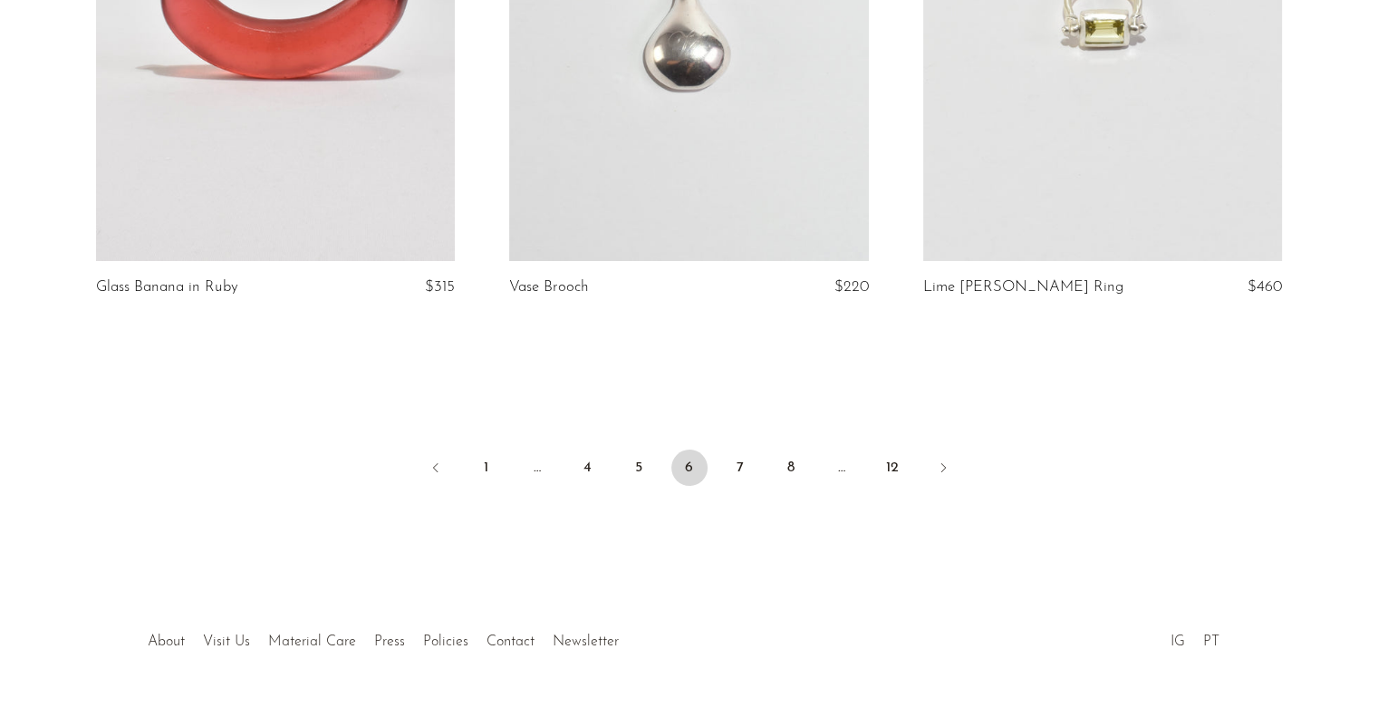
click at [744, 482] on link "7" at bounding box center [740, 467] width 36 height 36
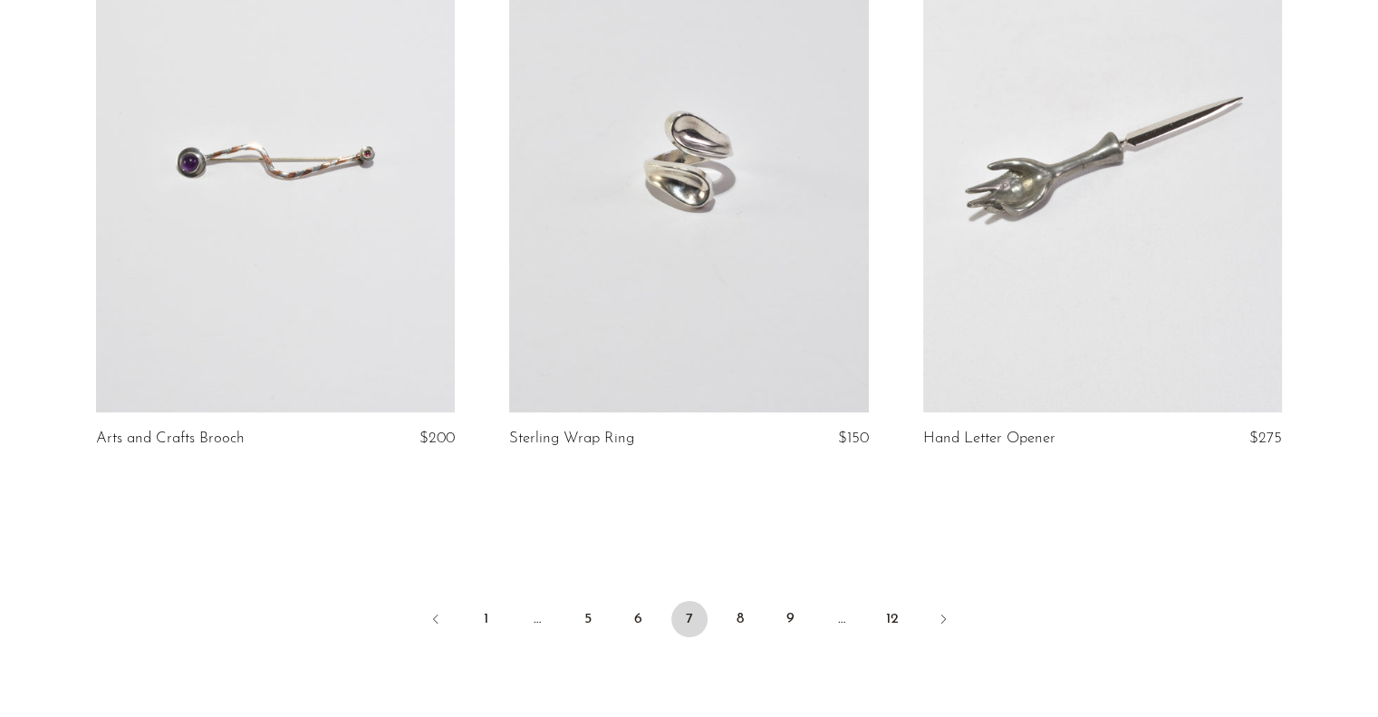
scroll to position [6865, 0]
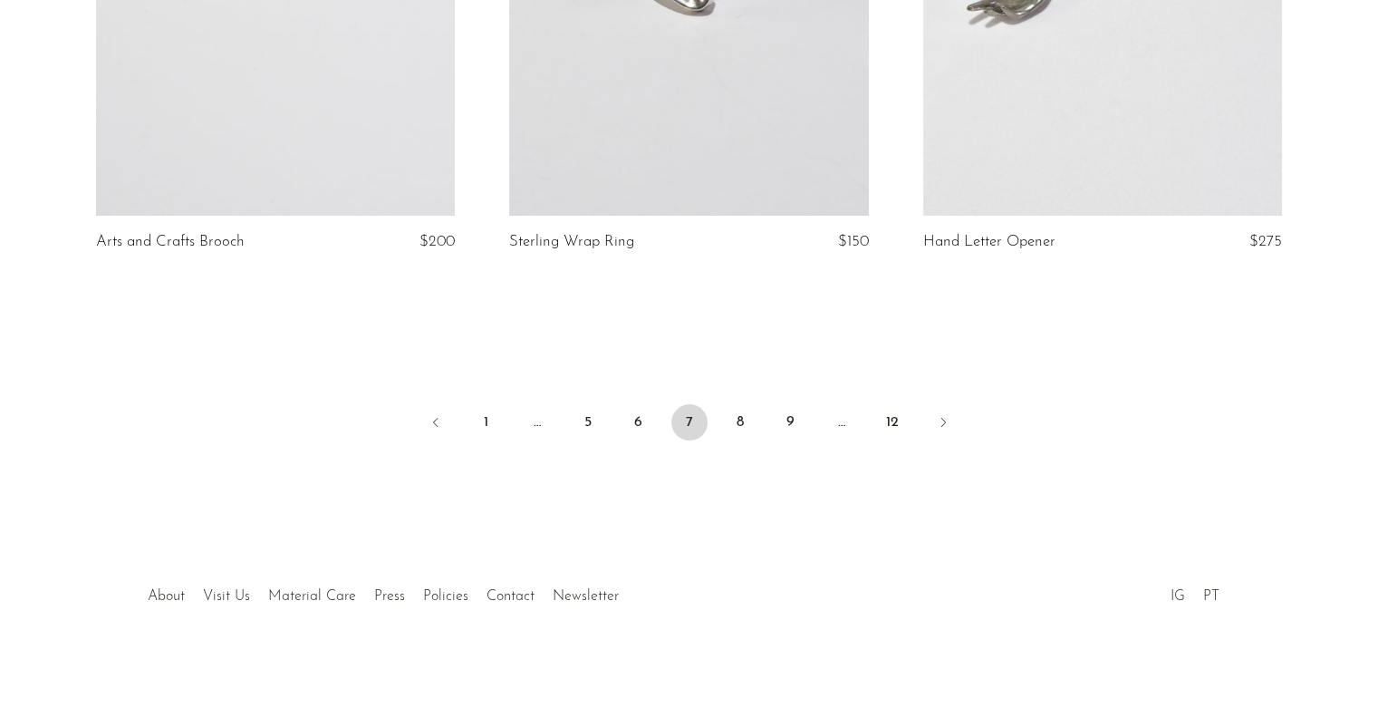
click at [743, 417] on link "8" at bounding box center [740, 422] width 36 height 36
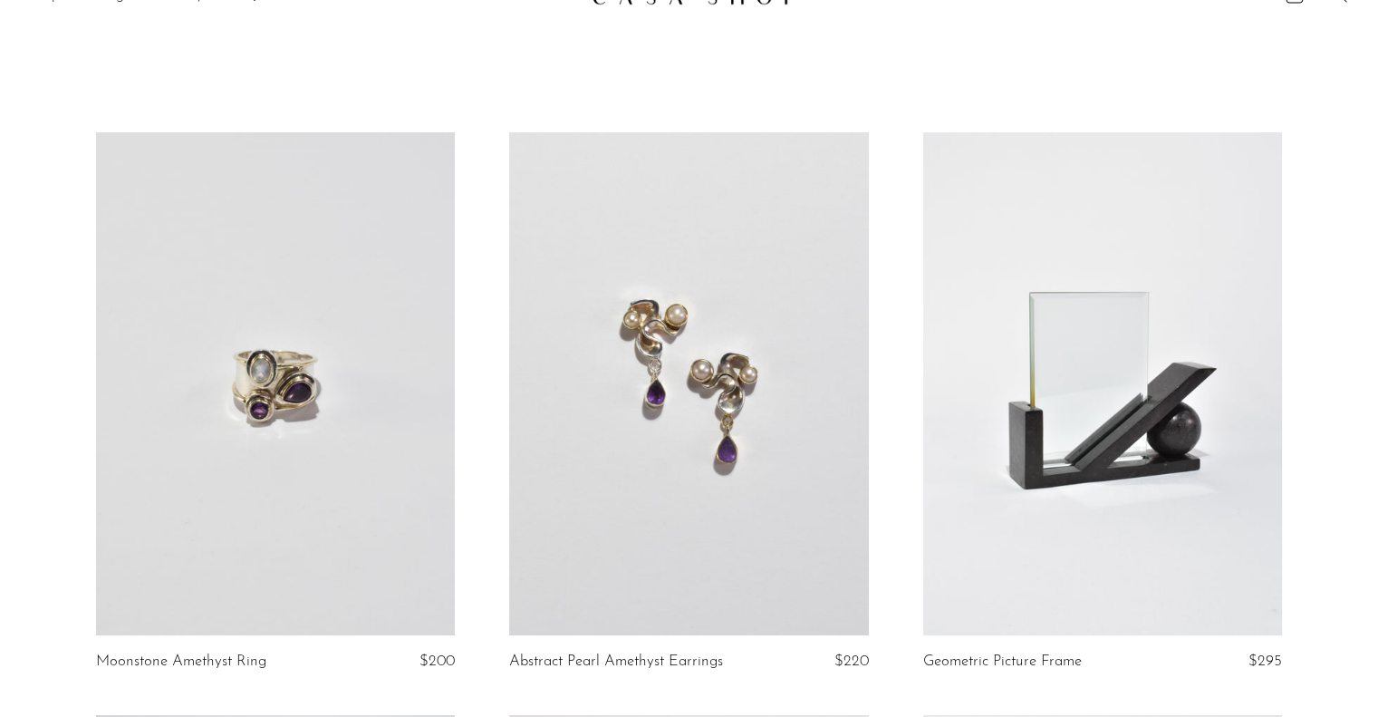
scroll to position [36, 0]
click at [285, 416] on link at bounding box center [275, 381] width 359 height 503
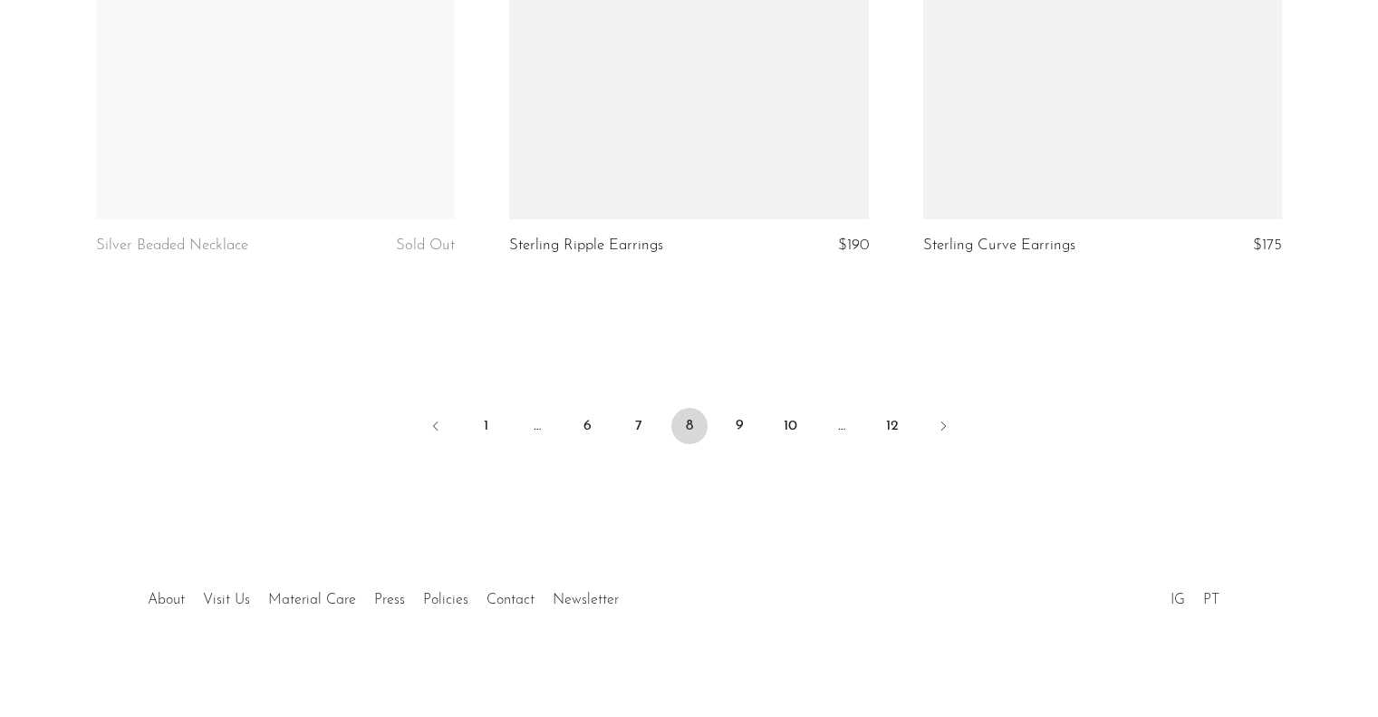
scroll to position [6865, 0]
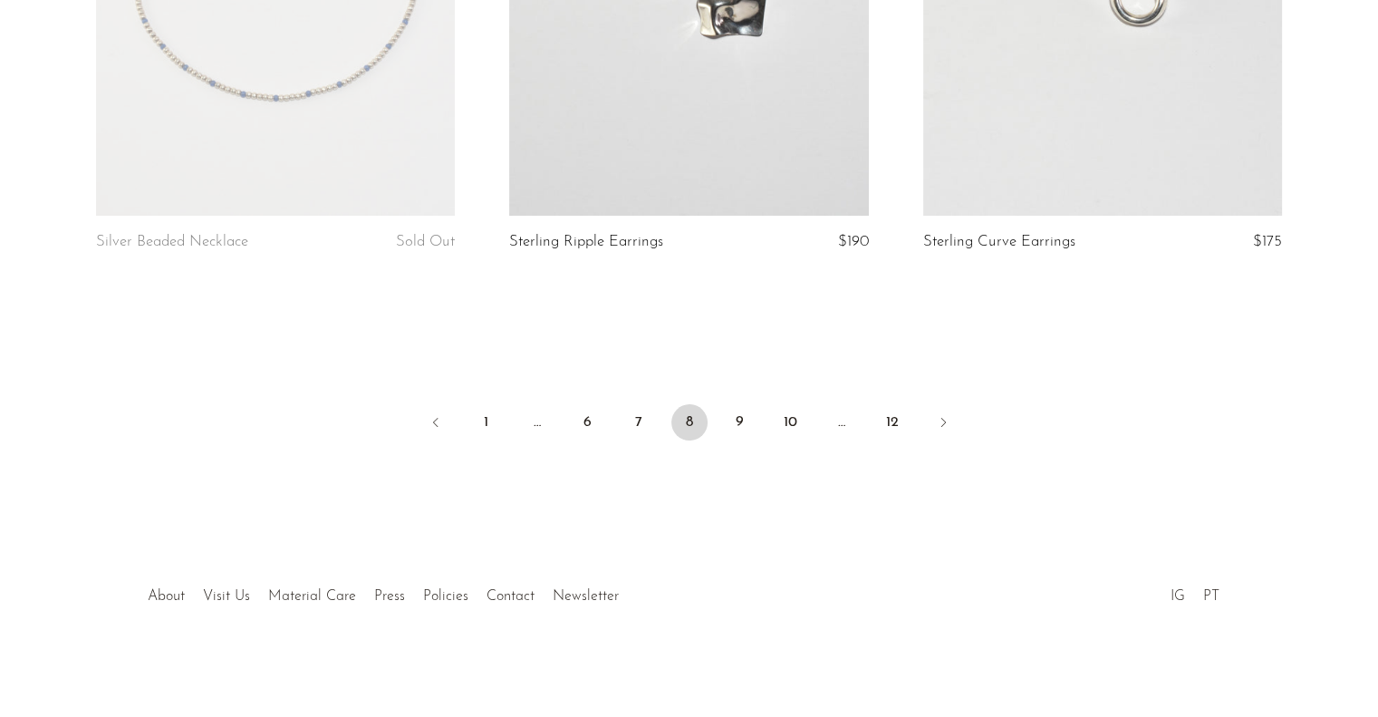
click at [729, 429] on link "9" at bounding box center [740, 422] width 36 height 36
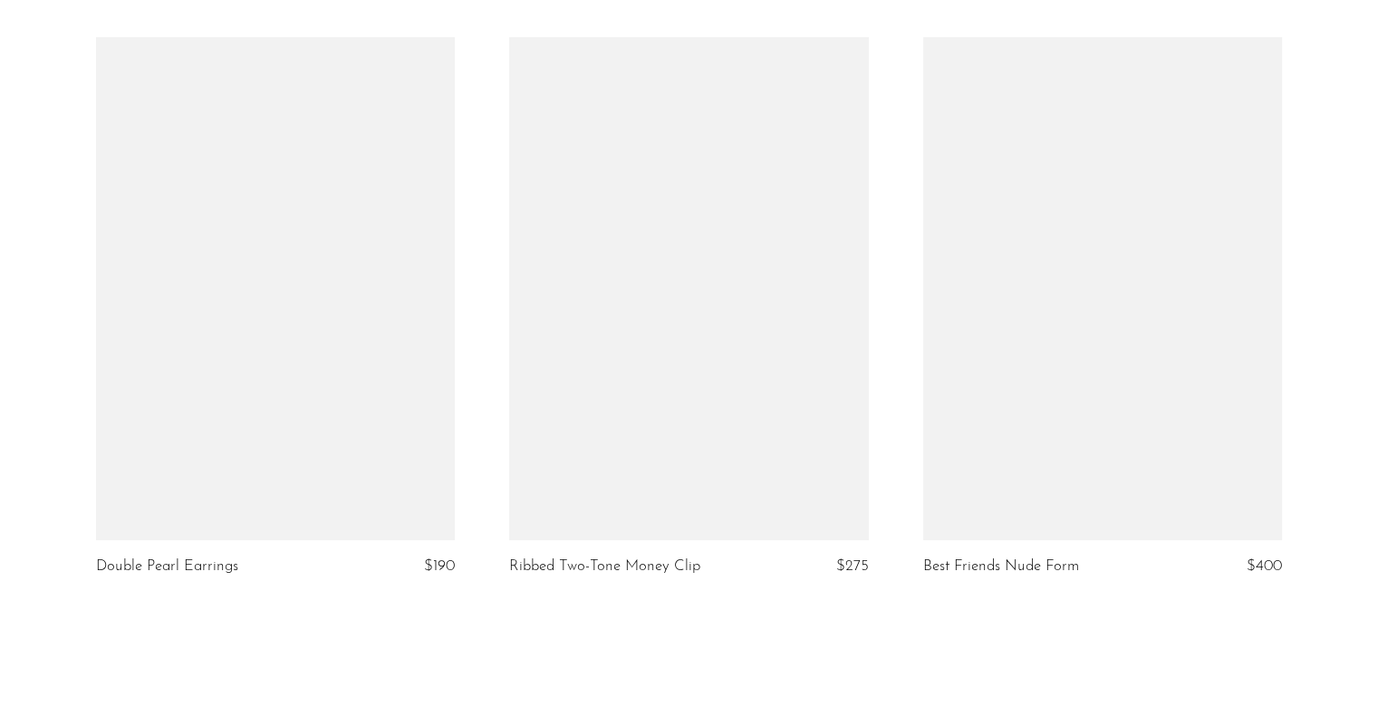
scroll to position [6542, 0]
